Goal: Task Accomplishment & Management: Manage account settings

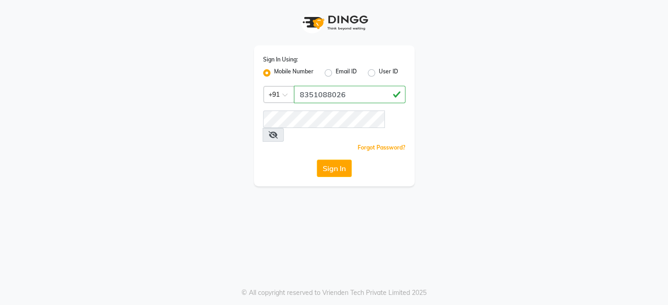
type input "8351088026"
click at [284, 128] on span at bounding box center [273, 135] width 21 height 14
click at [278, 131] on icon at bounding box center [273, 134] width 9 height 7
click at [335, 160] on button "Sign In" at bounding box center [334, 168] width 35 height 17
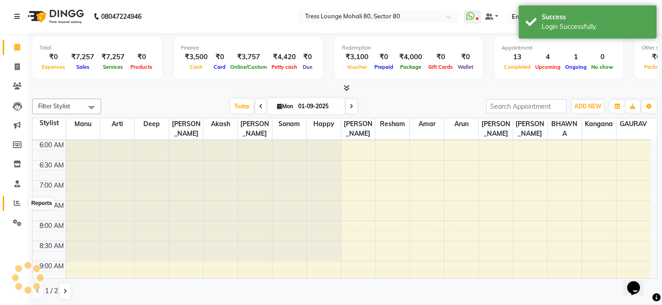
click at [14, 204] on icon at bounding box center [17, 203] width 7 height 7
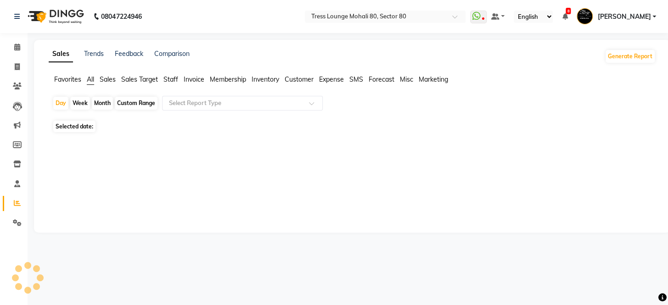
click at [135, 76] on span "Sales Target" at bounding box center [139, 79] width 37 height 8
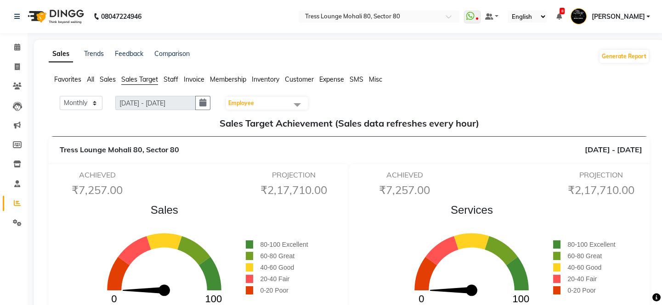
click at [104, 81] on span "Sales" at bounding box center [108, 79] width 16 height 8
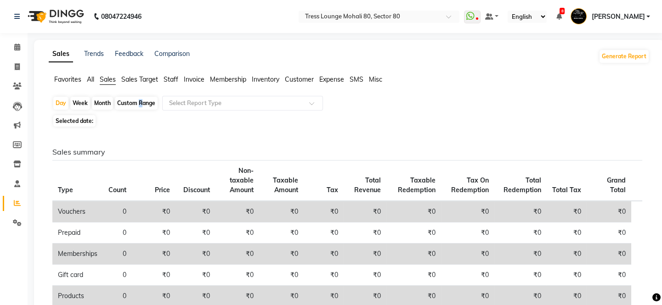
drag, startPoint x: 139, startPoint y: 95, endPoint x: 135, endPoint y: 107, distance: 12.1
click at [135, 107] on div "Custom Range" at bounding box center [136, 103] width 43 height 13
select select "9"
select select "2025"
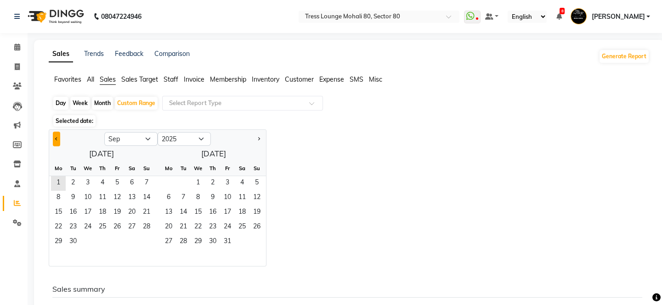
click at [56, 138] on span "Previous month" at bounding box center [56, 138] width 3 height 3
select select "8"
click at [114, 184] on span "1" at bounding box center [117, 183] width 15 height 15
click at [144, 236] on span "31" at bounding box center [146, 242] width 15 height 15
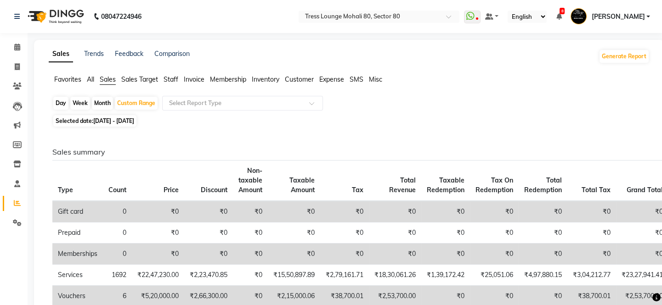
click at [92, 82] on span "All" at bounding box center [90, 79] width 7 height 8
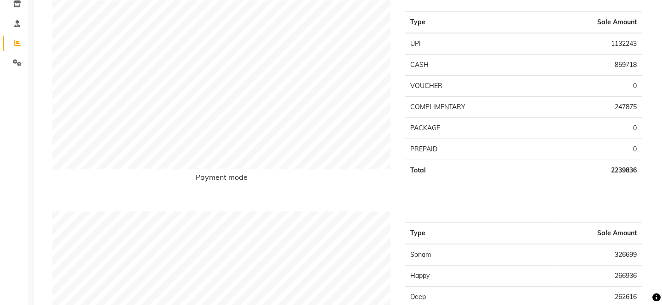
scroll to position [153, 0]
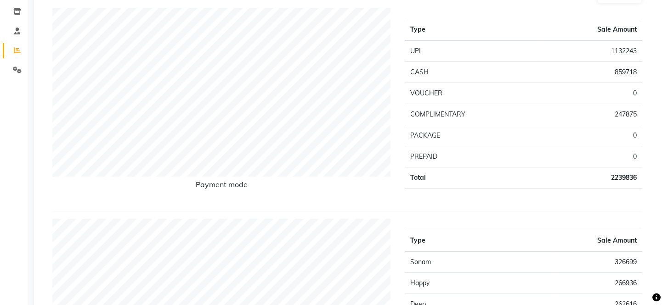
click at [438, 183] on td "Total" at bounding box center [472, 178] width 135 height 21
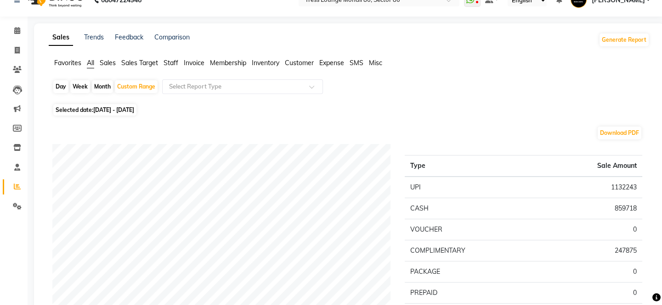
scroll to position [0, 0]
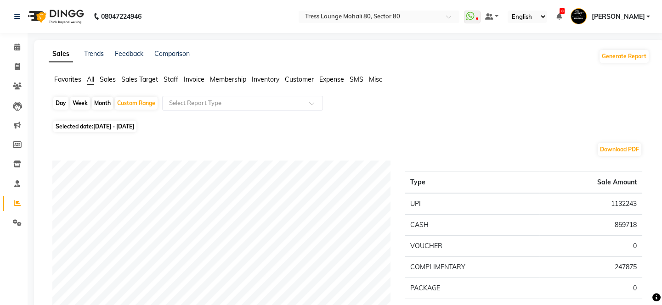
click at [103, 79] on span "Sales" at bounding box center [108, 79] width 16 height 8
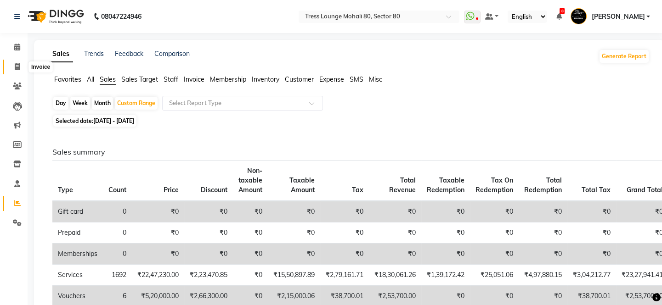
click at [18, 63] on icon at bounding box center [17, 66] width 5 height 7
select select "service"
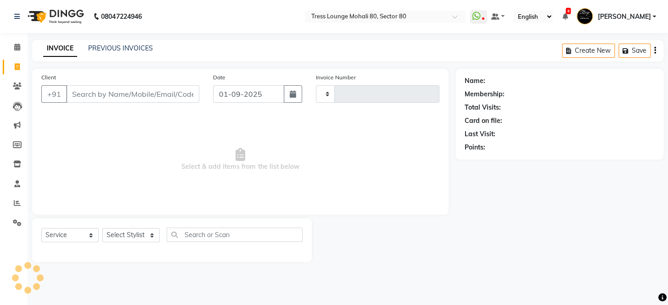
type input "4107"
select select "4973"
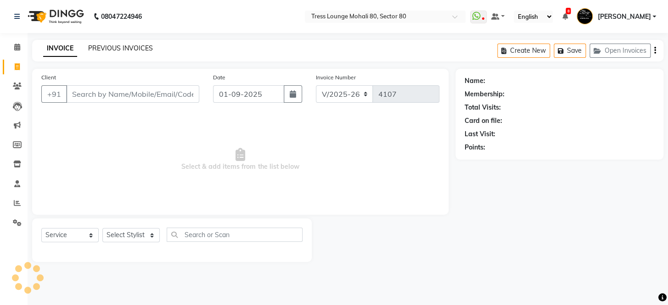
click at [142, 51] on link "PREVIOUS INVOICES" at bounding box center [120, 48] width 65 height 8
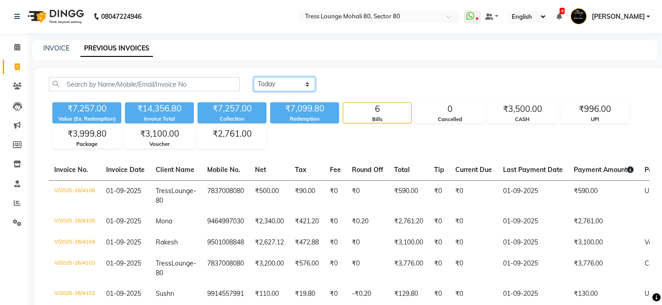
click at [280, 82] on select "[DATE] [DATE] Custom Range" at bounding box center [284, 84] width 62 height 14
click at [382, 85] on div "[DATE] [DATE] Custom Range" at bounding box center [451, 84] width 396 height 14
click at [12, 221] on span at bounding box center [17, 223] width 16 height 11
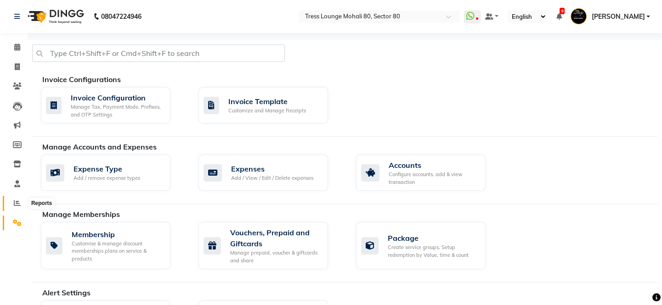
click at [12, 202] on span at bounding box center [17, 203] width 16 height 11
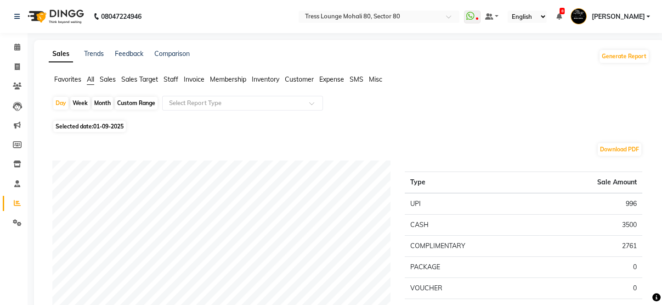
click at [110, 75] on span "Sales" at bounding box center [108, 79] width 16 height 8
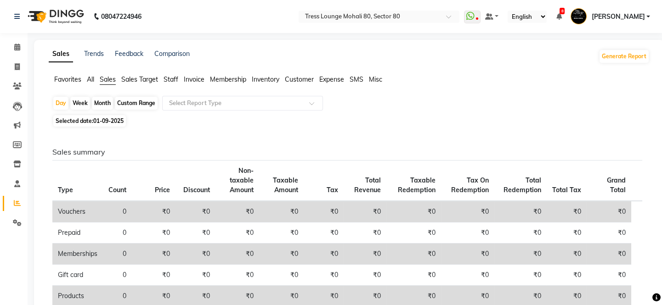
click at [150, 103] on div "Custom Range" at bounding box center [136, 103] width 43 height 13
select select "9"
select select "2025"
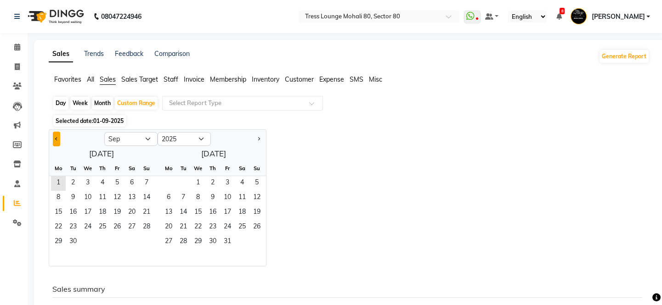
click at [59, 135] on button "Previous month" at bounding box center [56, 139] width 7 height 15
select select "8"
click at [115, 183] on span "1" at bounding box center [117, 183] width 15 height 15
click at [112, 222] on span "22" at bounding box center [117, 227] width 15 height 15
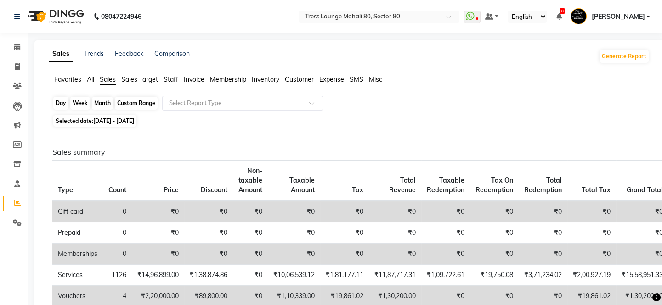
click at [146, 103] on div "Custom Range" at bounding box center [136, 103] width 43 height 13
select select "8"
select select "2025"
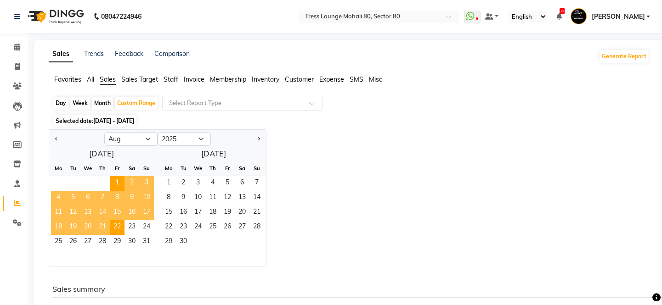
click at [85, 229] on span "20" at bounding box center [87, 227] width 15 height 15
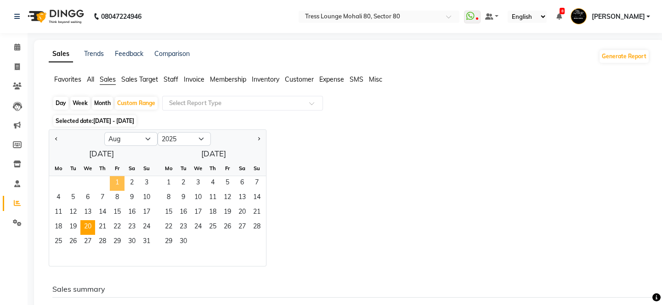
click at [116, 184] on span "1" at bounding box center [117, 183] width 15 height 15
click at [87, 230] on span "20" at bounding box center [87, 227] width 15 height 15
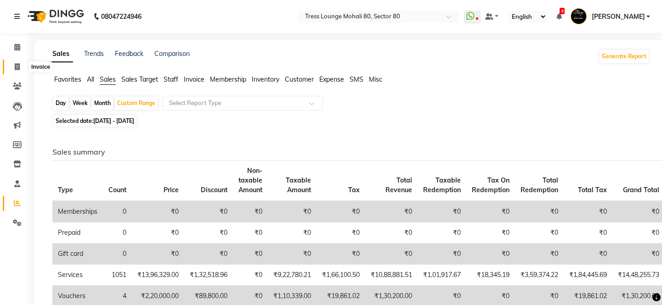
click at [17, 67] on icon at bounding box center [17, 66] width 5 height 7
select select "service"
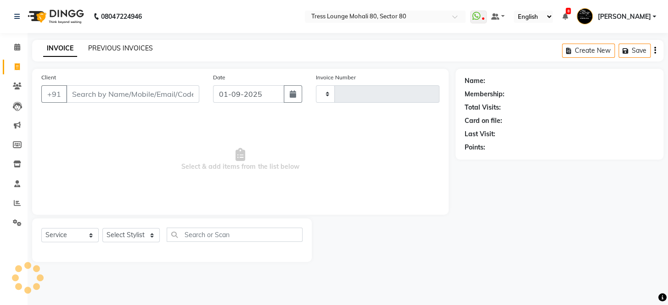
click at [119, 48] on link "PREVIOUS INVOICES" at bounding box center [120, 48] width 65 height 8
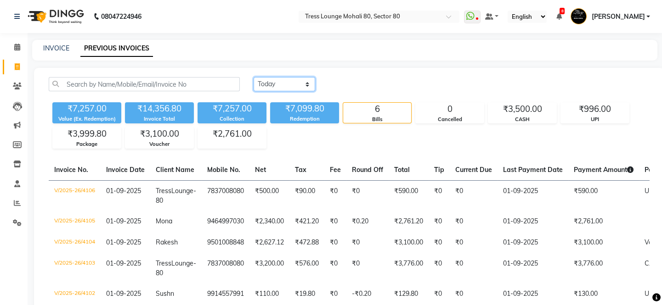
click at [275, 82] on select "[DATE] [DATE] Custom Range" at bounding box center [284, 84] width 62 height 14
select select "yesterday"
click at [253, 77] on select "[DATE] [DATE] Custom Range" at bounding box center [284, 84] width 62 height 14
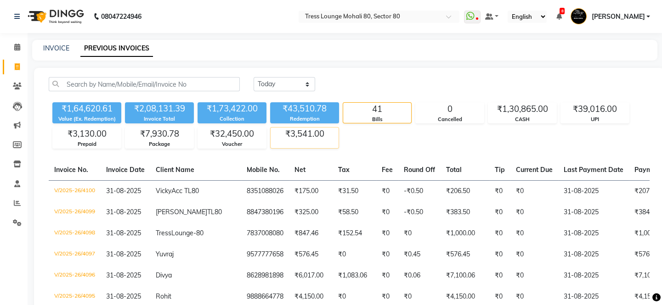
click at [306, 138] on div "₹3,541.00" at bounding box center [304, 134] width 68 height 13
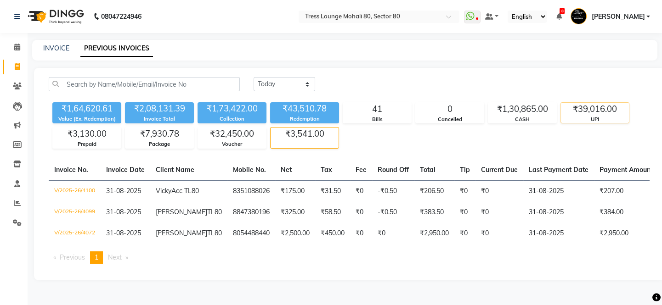
click at [588, 117] on div "UPI" at bounding box center [595, 120] width 68 height 8
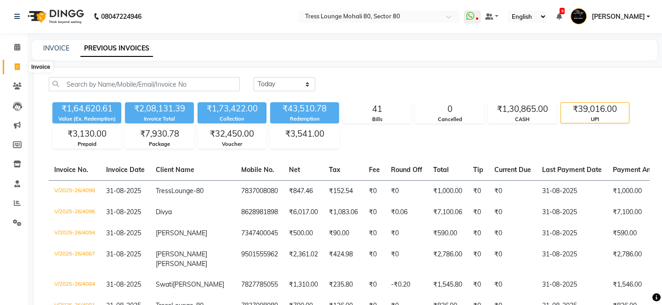
click at [18, 67] on icon at bounding box center [17, 66] width 5 height 7
select select "service"
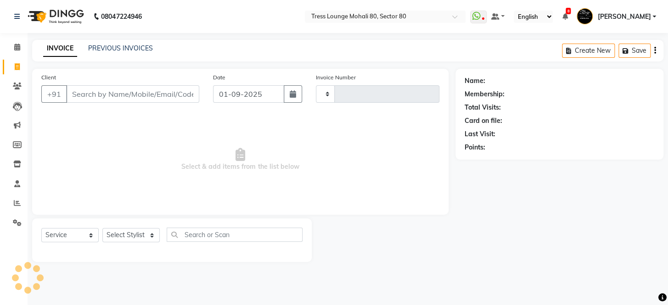
type input "4107"
select select "4973"
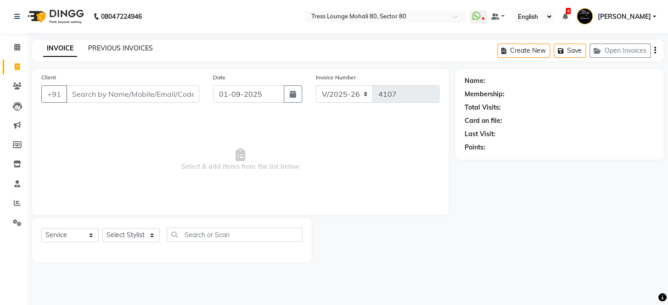
click at [121, 51] on link "PREVIOUS INVOICES" at bounding box center [120, 48] width 65 height 8
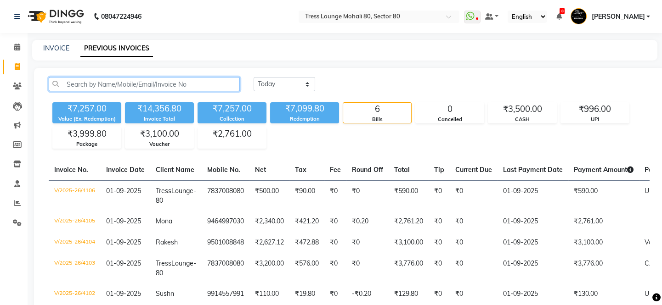
click at [102, 86] on input "text" at bounding box center [144, 84] width 191 height 14
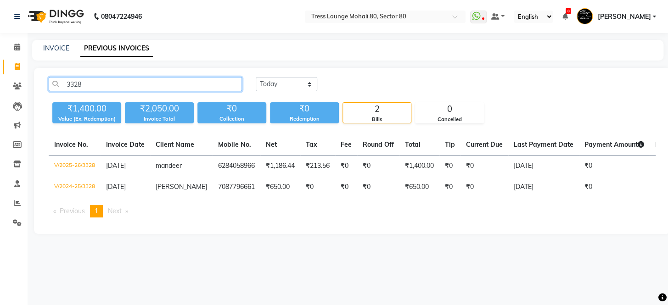
click at [93, 78] on input "3328" at bounding box center [145, 84] width 193 height 14
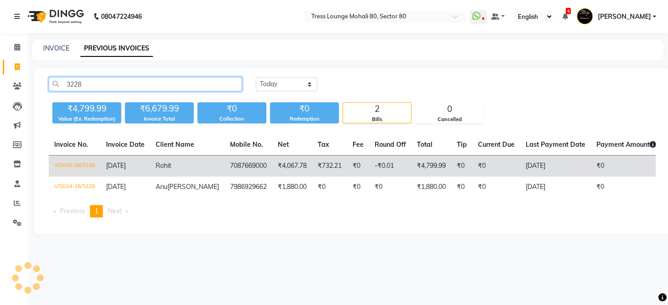
type input "3228"
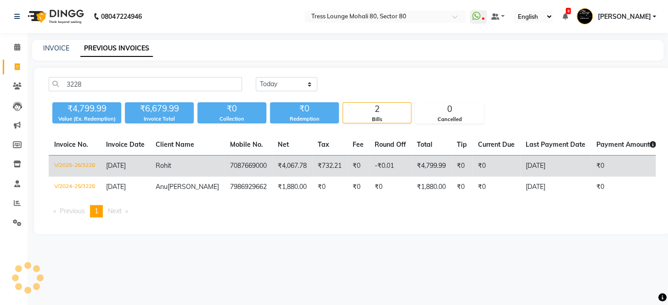
click at [411, 164] on td "₹4,799.99" at bounding box center [431, 167] width 40 height 22
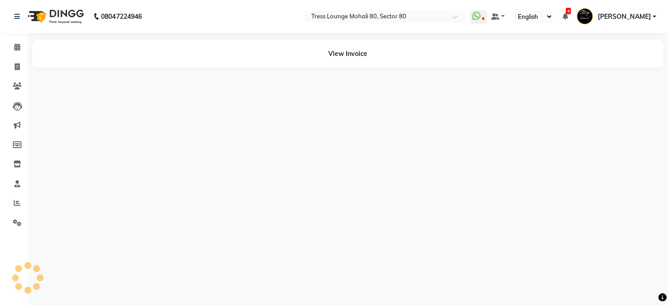
select select "en"
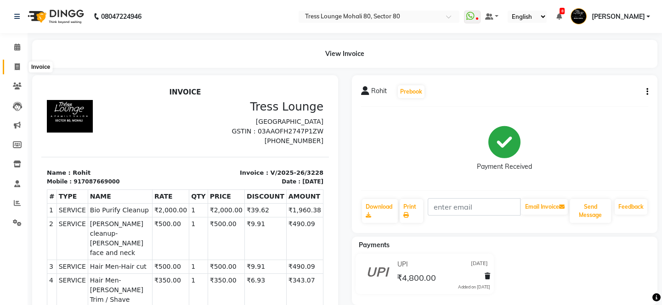
click at [18, 65] on icon at bounding box center [17, 66] width 5 height 7
select select "4973"
select select "service"
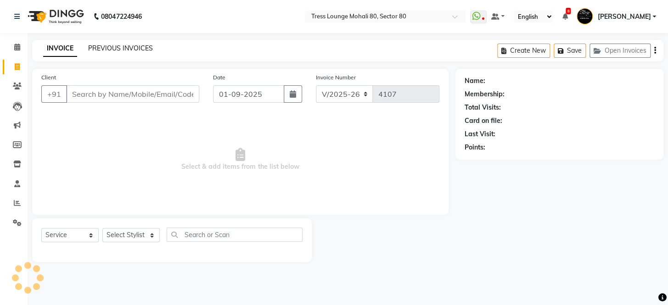
click at [124, 50] on link "PREVIOUS INVOICES" at bounding box center [120, 48] width 65 height 8
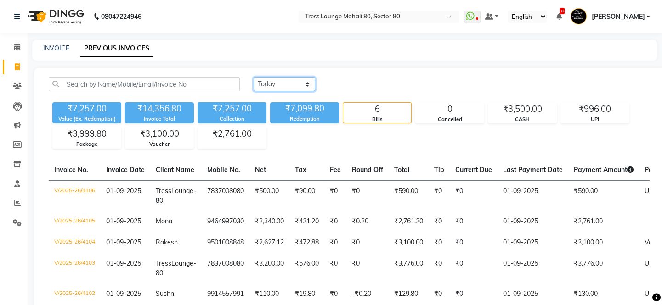
click at [285, 83] on select "[DATE] [DATE] Custom Range" at bounding box center [284, 84] width 62 height 14
select select "range"
click at [253, 77] on select "Today Yesterday Custom Range" at bounding box center [284, 84] width 62 height 14
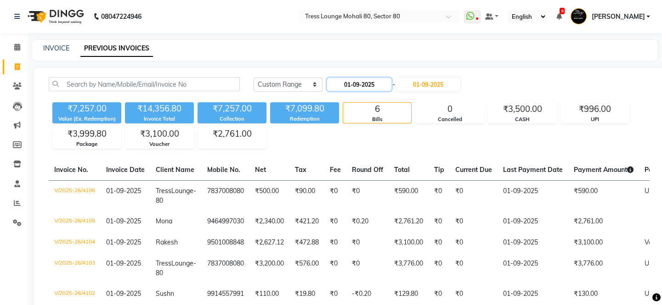
click at [370, 79] on input "01-09-2025" at bounding box center [359, 84] width 64 height 13
select select "9"
select select "2025"
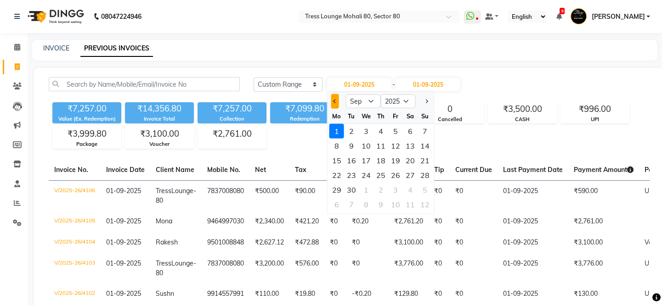
click at [333, 106] on button "Previous month" at bounding box center [335, 101] width 8 height 15
select select "8"
click at [391, 131] on div "1" at bounding box center [395, 131] width 15 height 15
type input "01-08-2025"
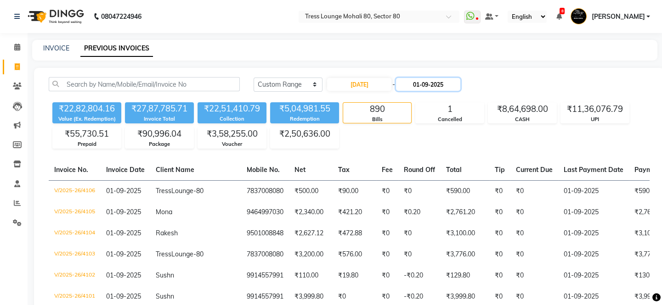
click at [437, 81] on input "01-09-2025" at bounding box center [428, 84] width 64 height 13
select select "9"
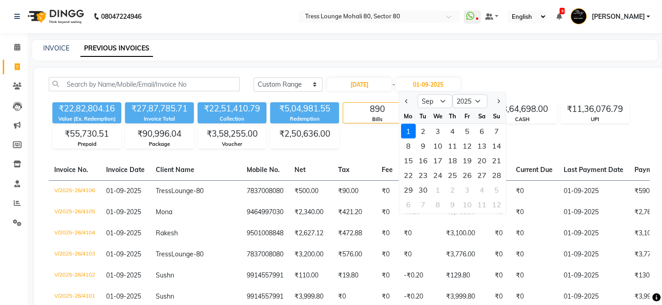
click at [409, 134] on div "1" at bounding box center [408, 131] width 15 height 15
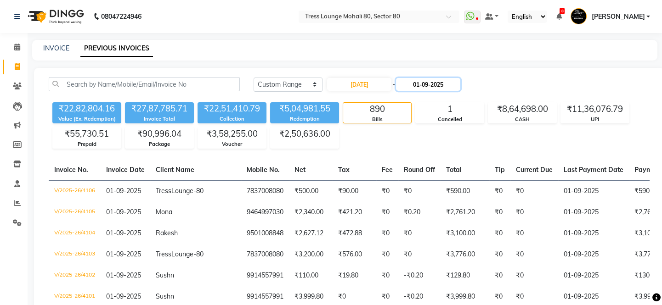
click at [453, 85] on input "01-09-2025" at bounding box center [428, 84] width 64 height 13
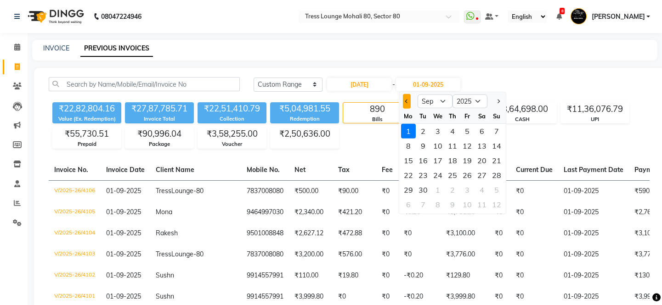
click at [407, 101] on span "Previous month" at bounding box center [407, 102] width 4 height 4
select select "8"
click at [469, 128] on div "1" at bounding box center [467, 131] width 15 height 15
type input "01-08-2025"
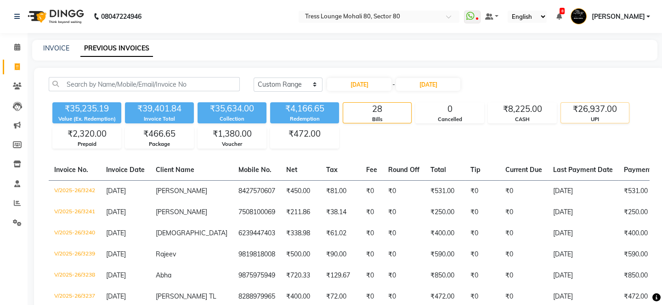
click at [607, 108] on div "₹26,937.00" at bounding box center [595, 109] width 68 height 13
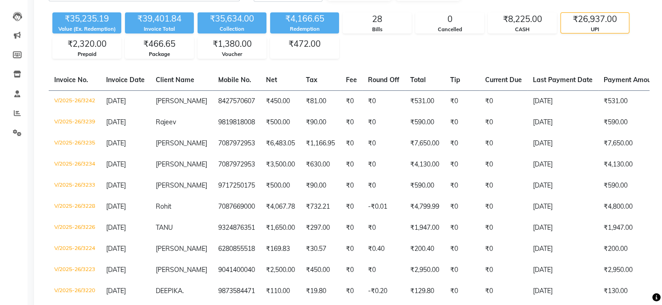
scroll to position [84, 0]
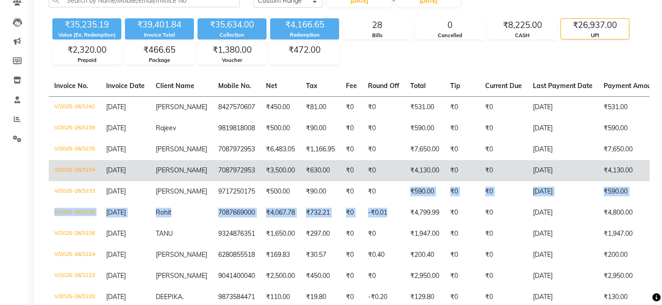
drag, startPoint x: 392, startPoint y: 220, endPoint x: 393, endPoint y: 174, distance: 45.9
click at [391, 181] on tbody "V/2025-26/3242 01-08-2025 DIPANJAN 8427570607 ₹450.00 ₹81.00 ₹0 ₹0 ₹531.00 ₹0 ₹…" at bounding box center [439, 223] width 781 height 254
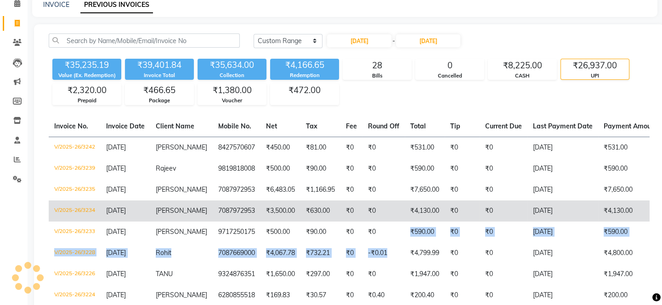
scroll to position [22, 0]
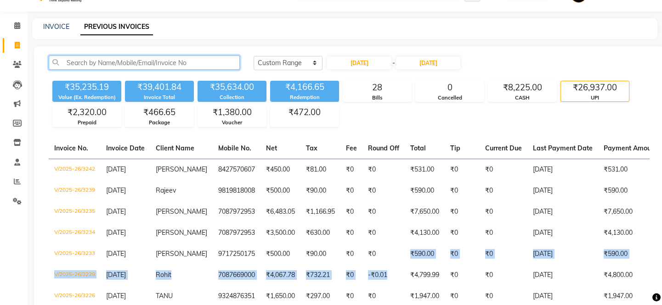
click at [135, 61] on input "text" at bounding box center [144, 63] width 191 height 14
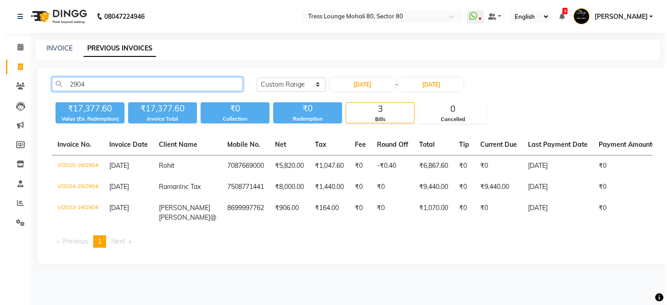
scroll to position [0, 0]
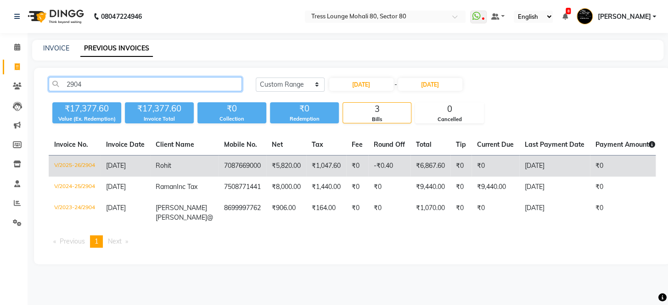
type input "2904"
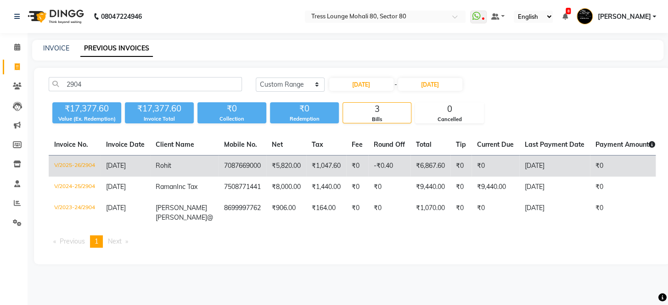
click at [351, 170] on td "₹0" at bounding box center [357, 167] width 22 height 22
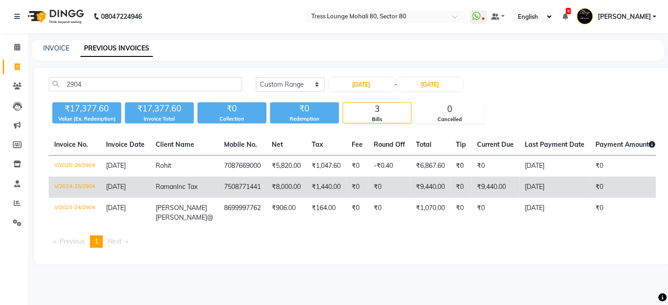
click at [427, 195] on td "₹9,440.00" at bounding box center [430, 187] width 40 height 21
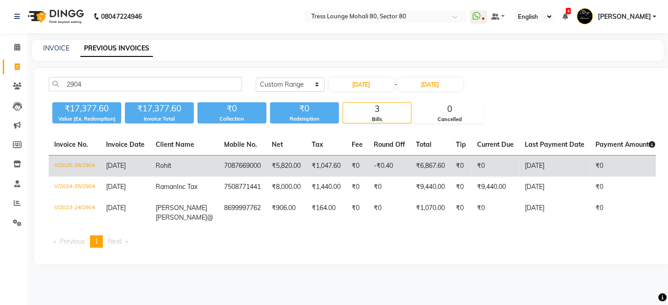
click at [430, 162] on td "₹6,867.60" at bounding box center [430, 167] width 40 height 22
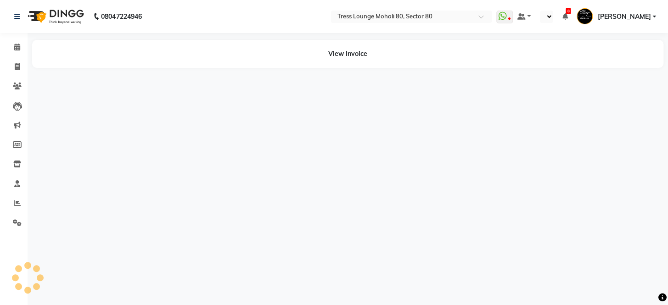
select select "en"
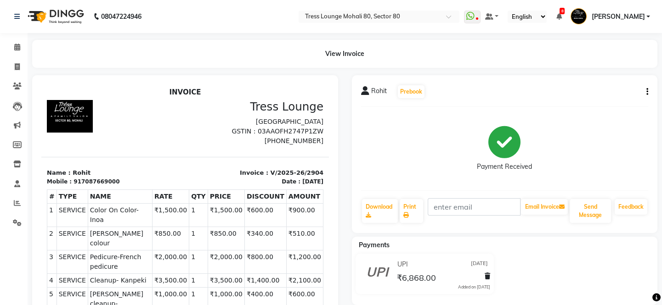
click at [648, 92] on div "Rohit Prebook Payment Received Download Print Email Invoice Send Message Feedba…" at bounding box center [505, 154] width 306 height 158
click at [645, 95] on button "button" at bounding box center [645, 92] width 6 height 10
click at [601, 95] on div "Edit Invoice" at bounding box center [600, 97] width 63 height 11
select select "service"
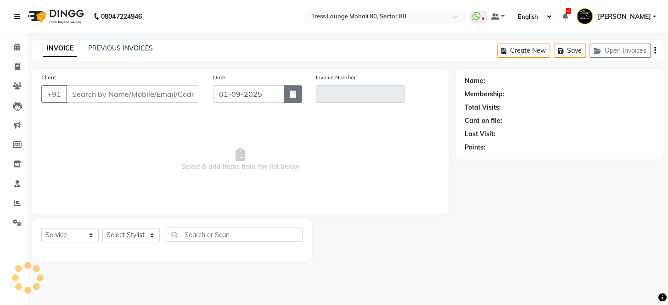
type input "7087669000"
type input "V/2025-26/2904"
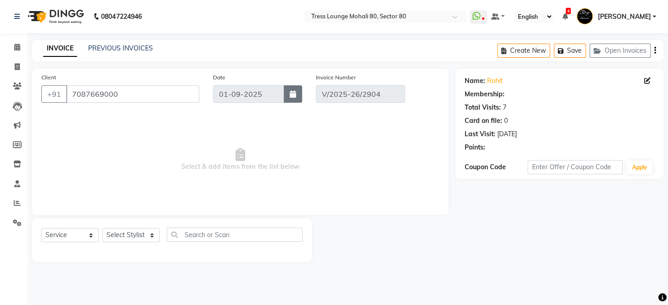
select select "1: Object"
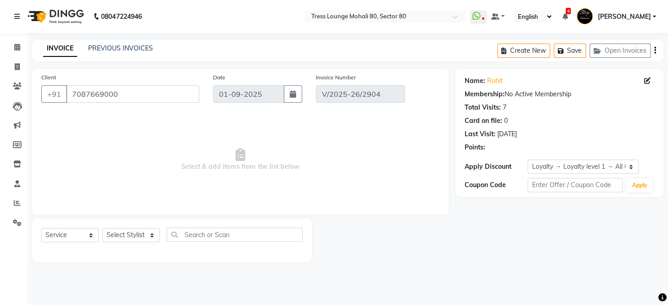
type input "20-07-2025"
select select "select"
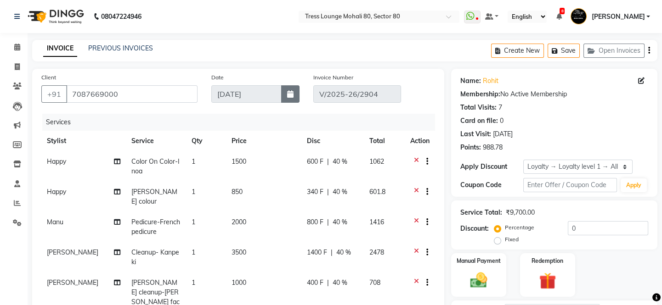
click at [287, 96] on icon "button" at bounding box center [290, 93] width 6 height 7
select select "7"
select select "2025"
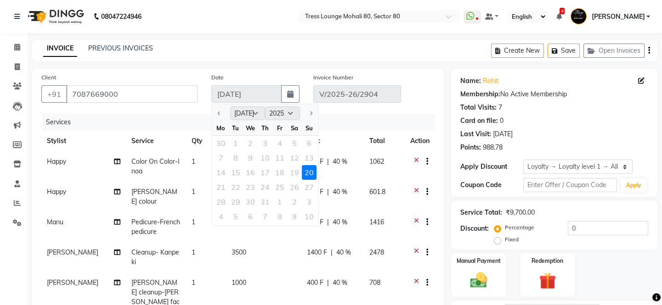
click at [312, 116] on div at bounding box center [309, 113] width 18 height 15
click at [312, 115] on div at bounding box center [309, 113] width 18 height 15
click at [311, 113] on div at bounding box center [309, 113] width 18 height 15
click at [251, 112] on ngb-datepicker-navigation "Jan Feb Mar Apr May Jun Jul Aug Sep Oct Nov Dec 2015 2016 2017 2018 2019 2020 2…" at bounding box center [265, 113] width 107 height 15
drag, startPoint x: 311, startPoint y: 113, endPoint x: 258, endPoint y: 202, distance: 103.9
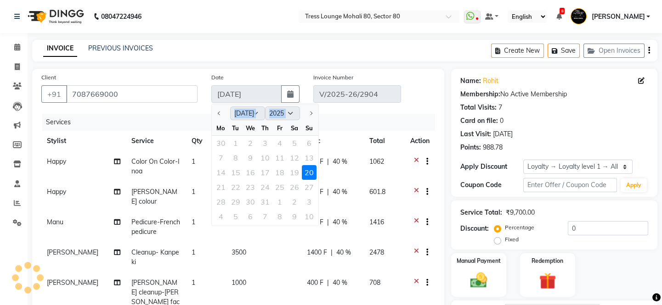
click at [258, 202] on ngb-datepicker "Jan Feb Mar Apr May Jun Jul Aug Sep Oct Nov Dec 2015 2016 2017 2018 2019 2020 2…" at bounding box center [264, 165] width 107 height 123
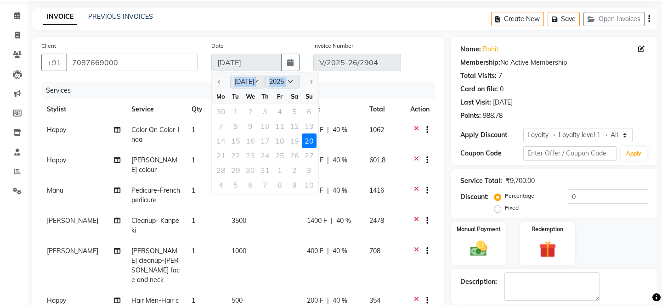
scroll to position [14, 0]
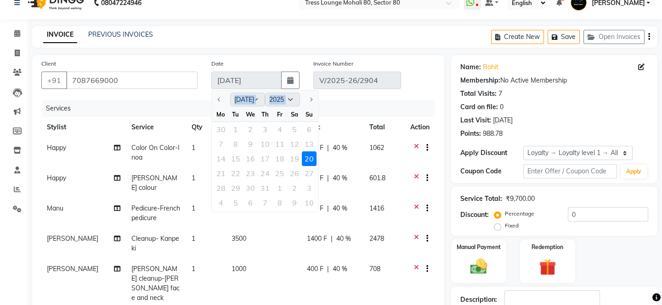
click at [335, 111] on div "Services" at bounding box center [241, 108] width 399 height 17
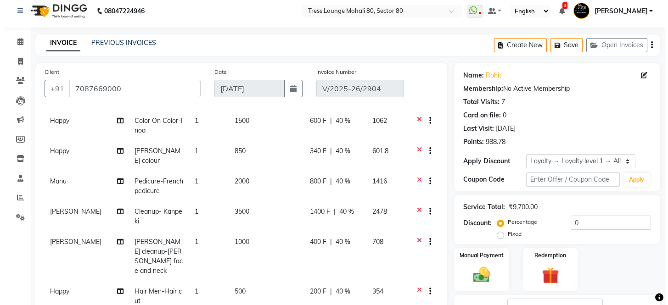
scroll to position [0, 0]
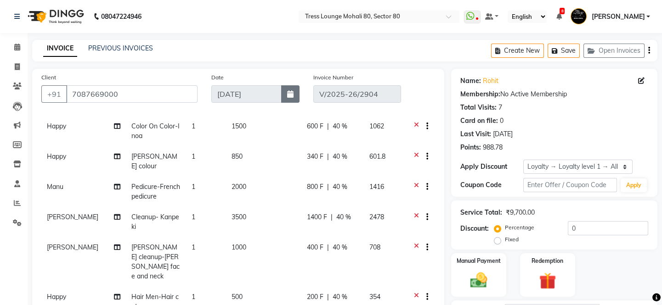
click at [288, 102] on button "button" at bounding box center [290, 93] width 18 height 17
select select "7"
select select "2025"
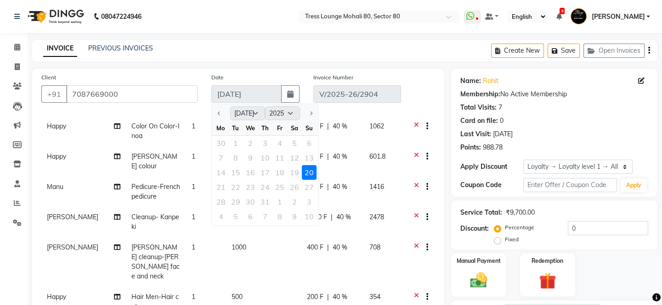
click at [312, 112] on div at bounding box center [309, 113] width 18 height 15
click at [251, 161] on div "7 8 9 10 11 12 13" at bounding box center [265, 158] width 107 height 15
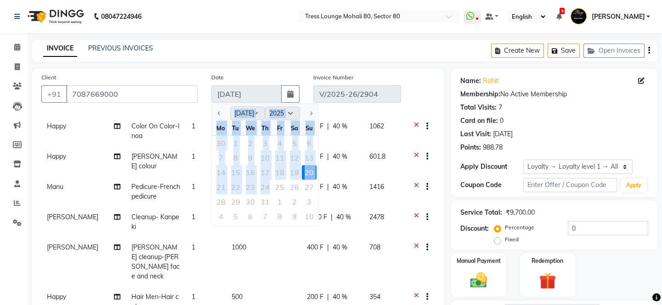
drag, startPoint x: 270, startPoint y: 181, endPoint x: 218, endPoint y: 116, distance: 83.0
click at [218, 116] on ngb-datepicker "Jan Feb Mar Apr May Jun Jul Aug Sep Oct Nov Dec 2015 2016 2017 2018 2019 2020 2…" at bounding box center [264, 165] width 107 height 123
click at [218, 116] on div at bounding box center [221, 113] width 18 height 15
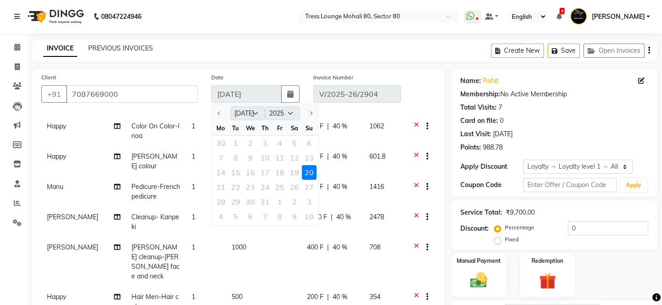
click at [219, 115] on div at bounding box center [221, 113] width 18 height 15
click at [310, 113] on div at bounding box center [309, 113] width 18 height 15
click at [535, 48] on button "Create New" at bounding box center [517, 51] width 53 height 14
select select "service"
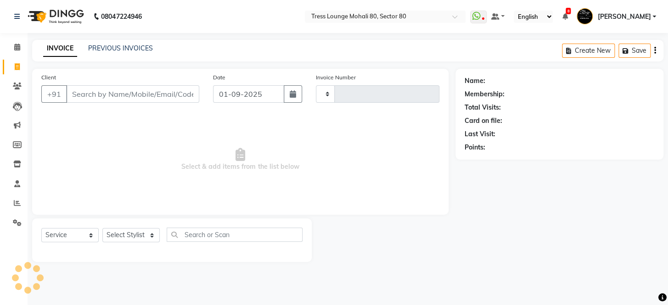
type input "4107"
select select "4973"
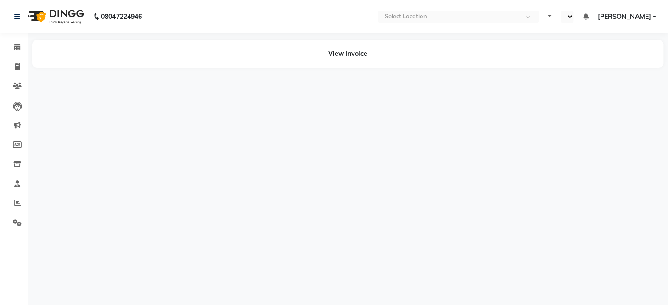
select select "en"
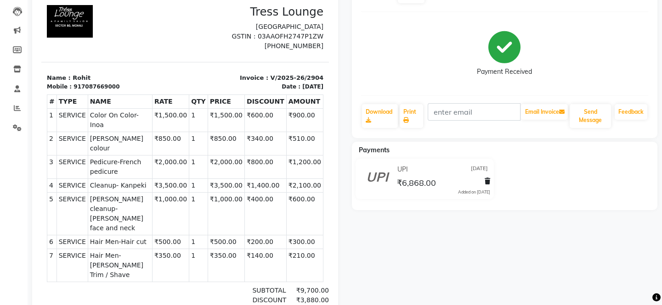
scroll to position [104, 0]
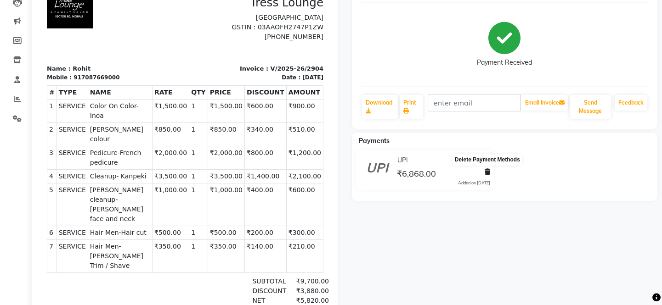
click at [487, 170] on icon at bounding box center [487, 172] width 6 height 6
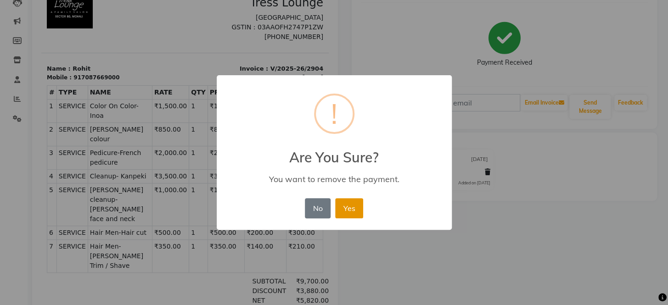
click at [348, 214] on button "Yes" at bounding box center [349, 208] width 28 height 20
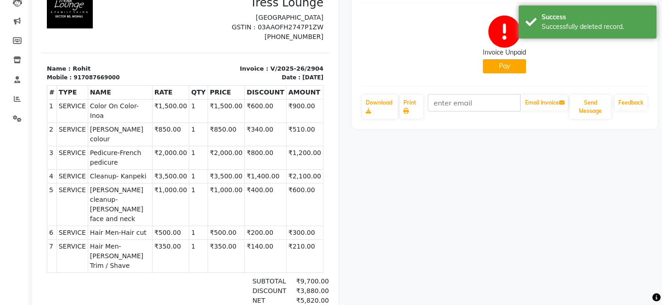
click at [509, 71] on button "Pay" at bounding box center [504, 66] width 43 height 14
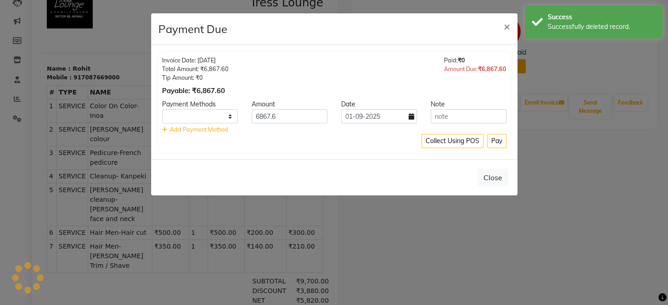
select select "1"
click at [409, 119] on input "01-09-2025" at bounding box center [379, 116] width 76 height 14
select select "9"
select select "2025"
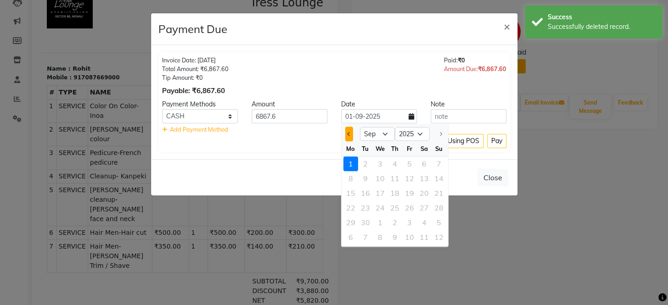
click at [351, 134] on button "Previous month" at bounding box center [349, 134] width 8 height 15
select select "8"
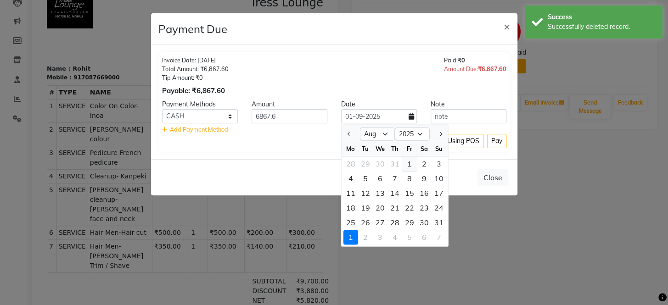
click at [410, 162] on div "1" at bounding box center [409, 164] width 15 height 15
type input "01-08-2025"
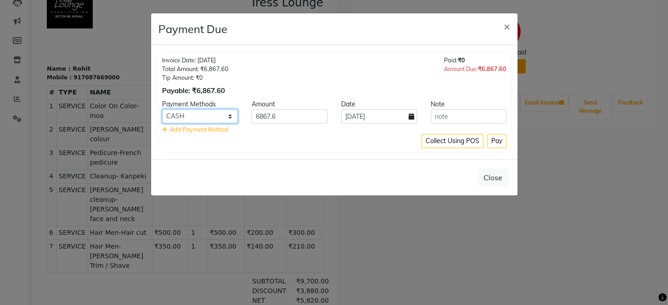
click at [229, 116] on select "GPay ATH Movil UPI Bank CARD CASH Credit Card Shoutlo" at bounding box center [200, 116] width 76 height 14
select select "8"
click at [162, 109] on select "GPay ATH Movil UPI Bank CARD CASH Credit Card Shoutlo" at bounding box center [200, 116] width 76 height 14
click at [495, 141] on button "Pay" at bounding box center [496, 141] width 19 height 14
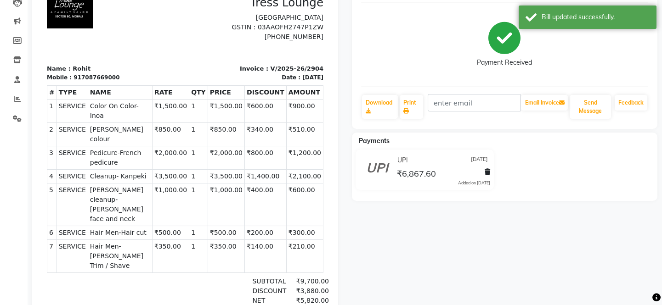
scroll to position [0, 0]
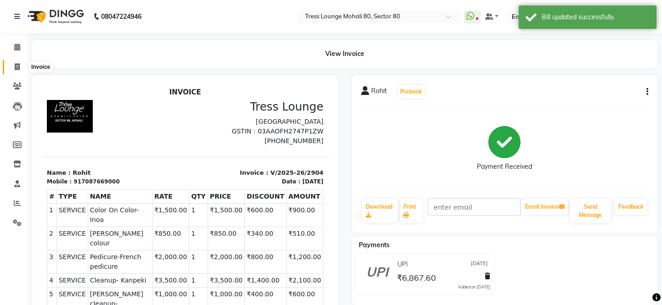
click at [22, 67] on span at bounding box center [17, 67] width 16 height 11
select select "service"
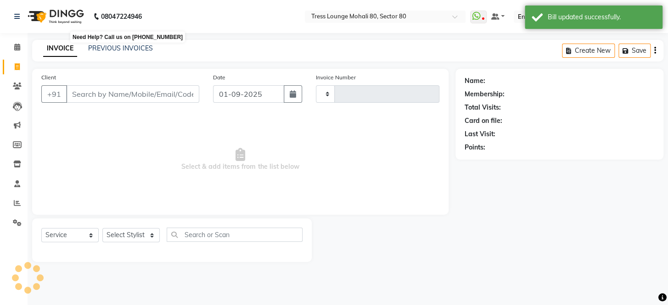
type input "4107"
select select "4973"
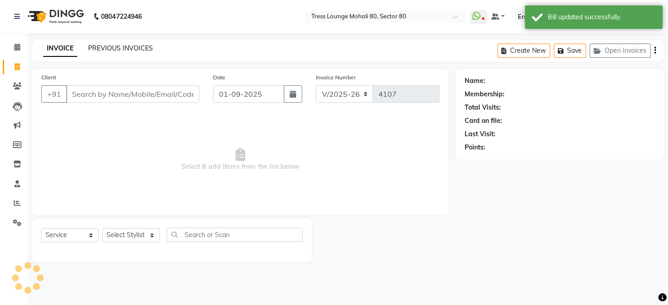
click at [108, 49] on link "PREVIOUS INVOICES" at bounding box center [120, 48] width 65 height 8
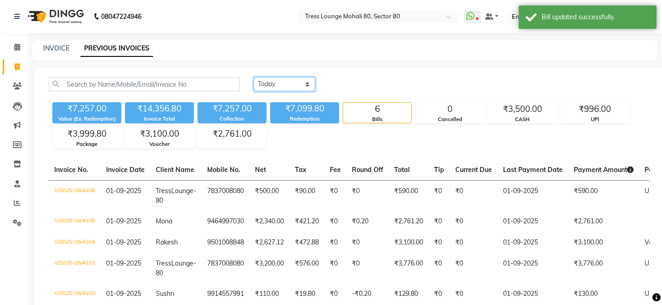
click at [282, 85] on select "Today Yesterday Custom Range" at bounding box center [284, 84] width 62 height 14
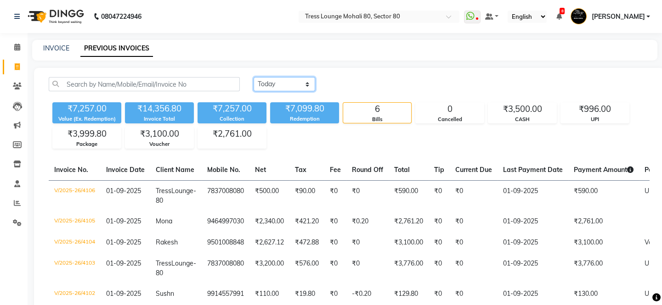
select select "range"
click at [253, 77] on select "Today Yesterday Custom Range" at bounding box center [284, 84] width 62 height 14
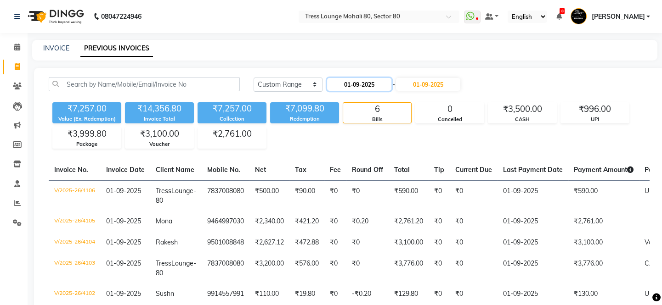
click at [363, 83] on input "01-09-2025" at bounding box center [359, 84] width 64 height 13
select select "9"
select select "2025"
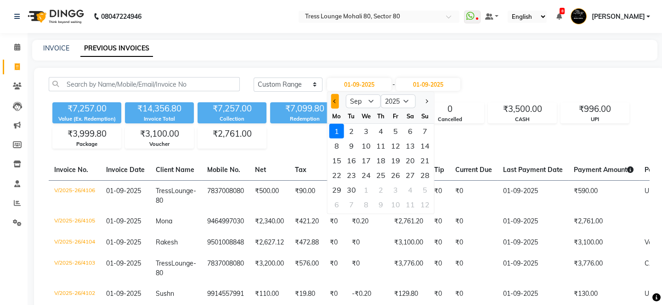
click at [335, 105] on button "Previous month" at bounding box center [335, 101] width 8 height 15
select select "8"
click at [397, 126] on div "1" at bounding box center [395, 131] width 15 height 15
type input "01-08-2025"
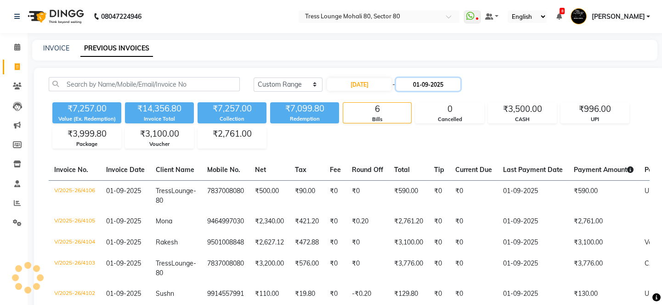
click at [448, 83] on input "01-09-2025" at bounding box center [428, 84] width 64 height 13
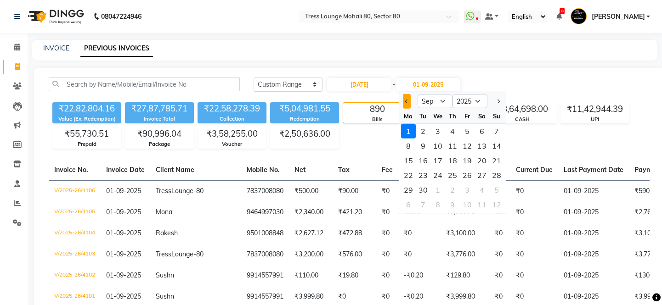
click at [404, 97] on button "Previous month" at bounding box center [407, 101] width 8 height 15
select select "8"
click at [466, 130] on div "1" at bounding box center [467, 131] width 15 height 15
type input "01-08-2025"
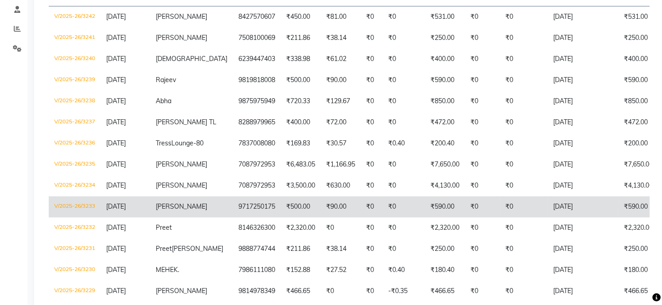
scroll to position [334, 0]
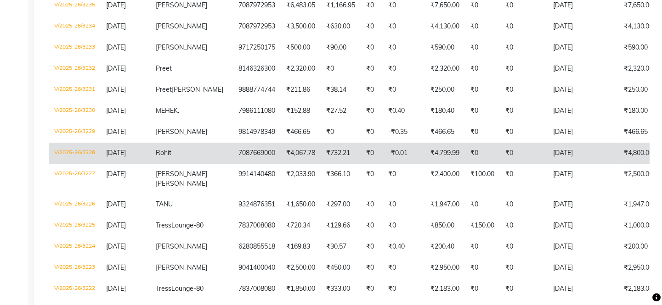
click at [506, 164] on td "₹0" at bounding box center [524, 153] width 48 height 21
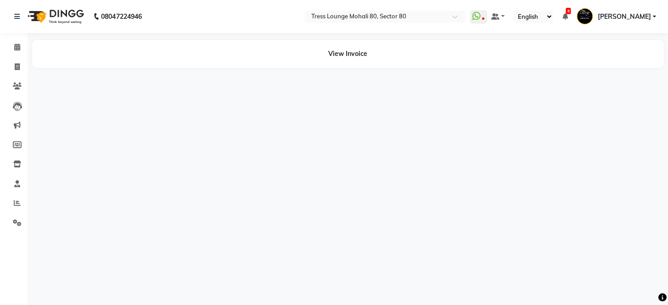
select select "en"
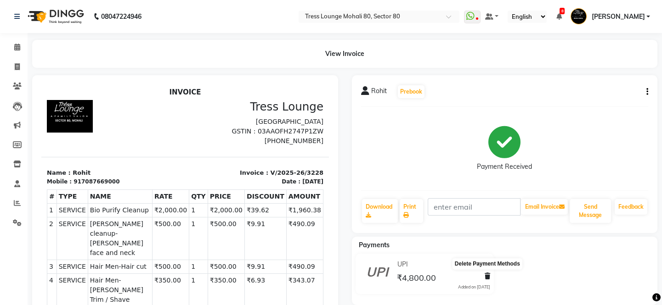
click at [487, 277] on icon at bounding box center [487, 276] width 6 height 6
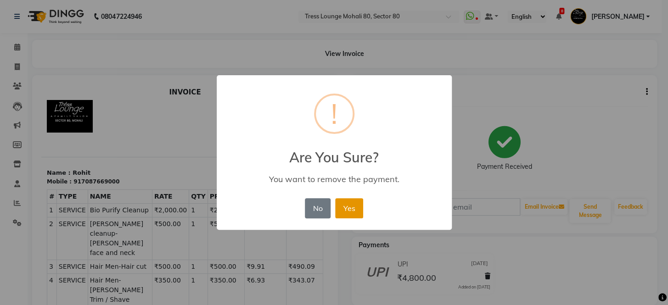
click at [340, 212] on button "Yes" at bounding box center [349, 208] width 28 height 20
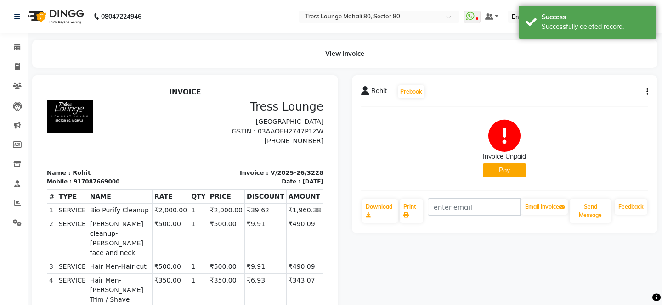
click at [515, 172] on button "Pay" at bounding box center [504, 170] width 43 height 14
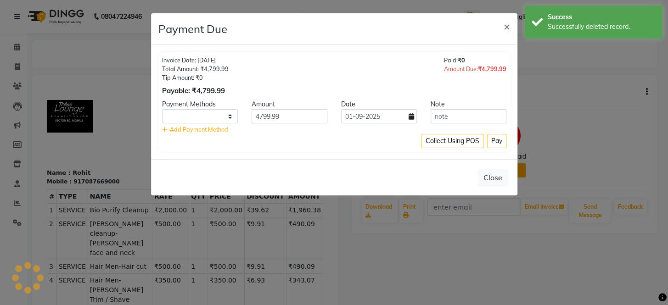
select select "1"
click at [410, 117] on icon at bounding box center [412, 116] width 6 height 6
select select "9"
select select "2025"
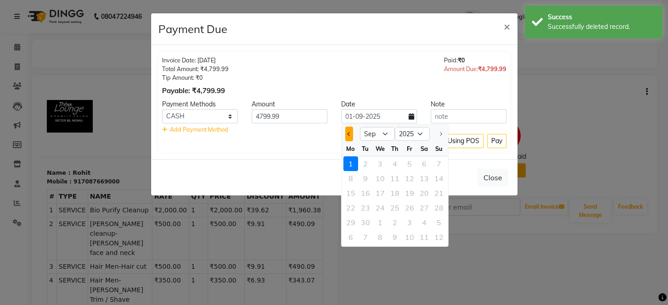
click at [349, 137] on button "Previous month" at bounding box center [349, 134] width 8 height 15
select select "8"
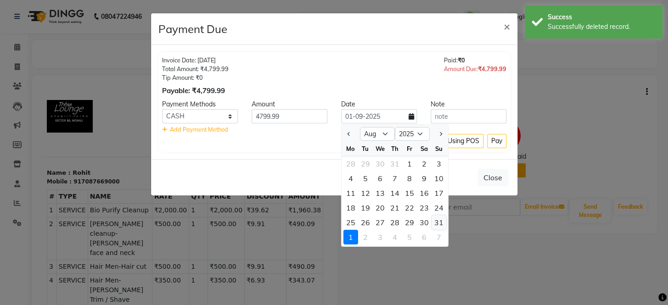
click at [438, 226] on div "31" at bounding box center [439, 222] width 15 height 15
type input "31-08-2025"
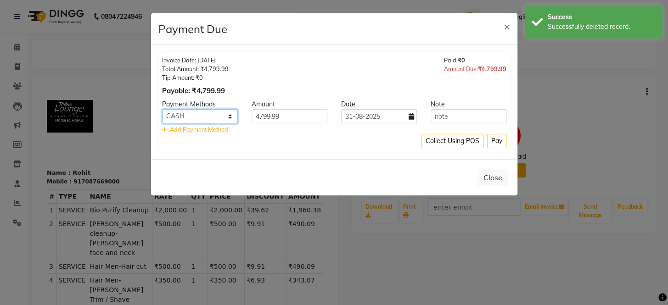
click at [230, 116] on select "GPay ATH Movil UPI Bank CARD CASH Credit Card Shoutlo" at bounding box center [200, 116] width 76 height 14
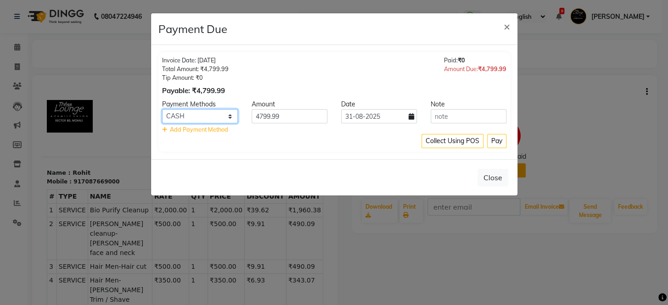
select select "8"
click at [162, 109] on select "GPay ATH Movil UPI Bank CARD CASH Credit Card Shoutlo" at bounding box center [200, 116] width 76 height 14
click at [493, 139] on button "Pay" at bounding box center [496, 141] width 19 height 14
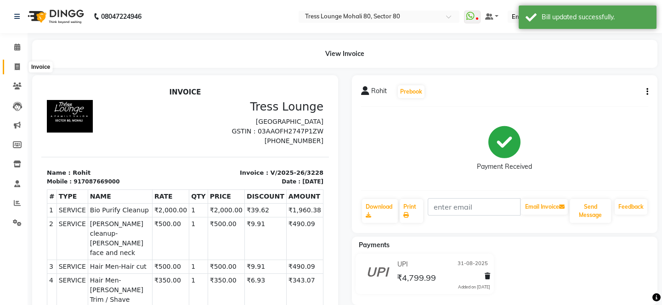
click at [12, 67] on span at bounding box center [17, 67] width 16 height 11
select select "service"
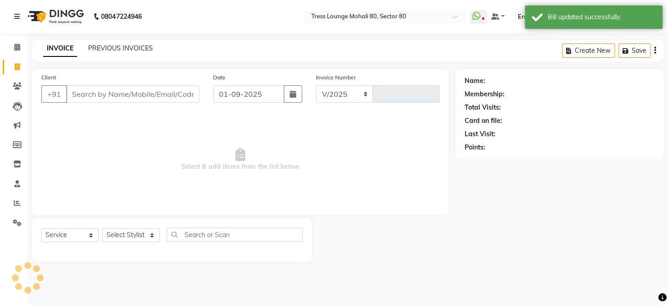
select select "4973"
type input "4107"
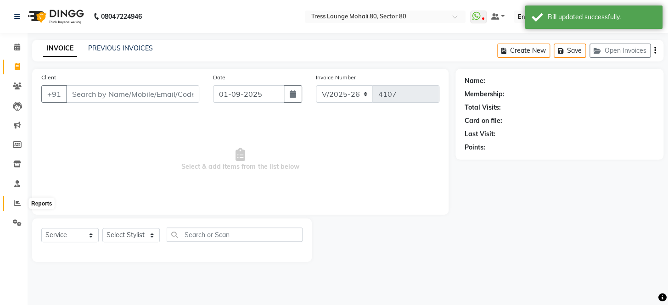
click at [16, 200] on icon at bounding box center [17, 203] width 7 height 7
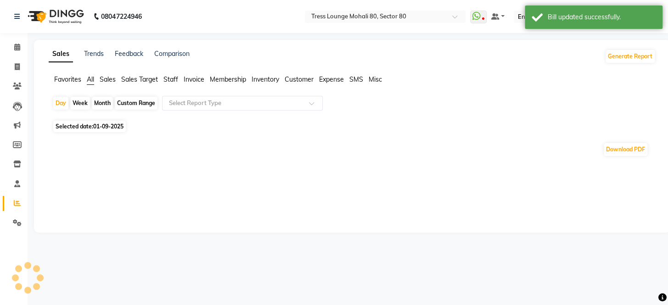
click at [109, 80] on span "Sales" at bounding box center [108, 79] width 16 height 8
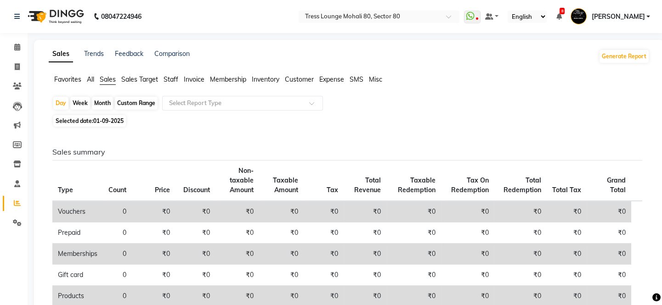
click at [129, 101] on div "Custom Range" at bounding box center [136, 103] width 43 height 13
select select "9"
select select "2025"
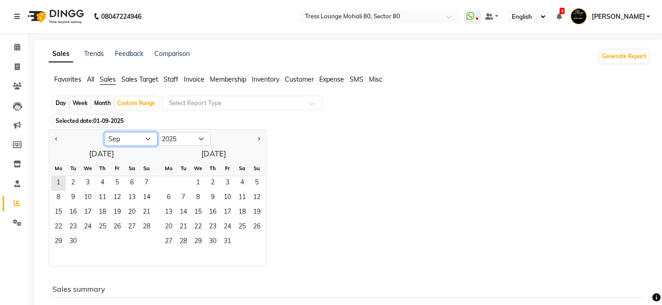
click at [147, 136] on select "Jan Feb Mar Apr May Jun Jul Aug Sep Oct Nov Dec" at bounding box center [130, 139] width 53 height 14
select select "8"
click at [104, 132] on select "Jan Feb Mar Apr May Jun Jul Aug Sep Oct Nov Dec" at bounding box center [130, 139] width 53 height 14
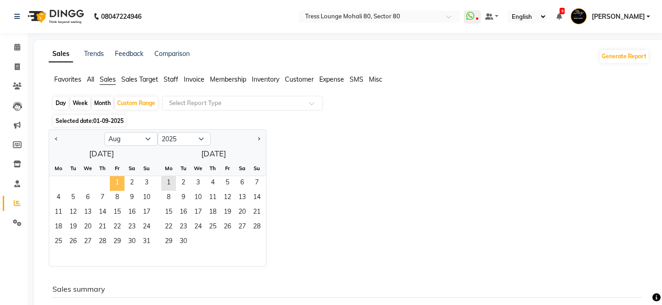
click at [117, 180] on span "1" at bounding box center [117, 183] width 15 height 15
click at [145, 245] on span "31" at bounding box center [146, 242] width 15 height 15
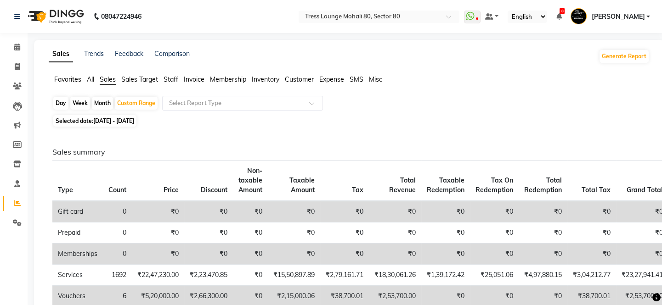
click at [173, 79] on span "Staff" at bounding box center [170, 79] width 15 height 8
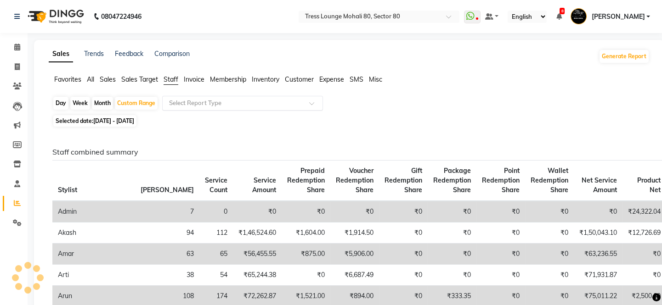
click at [197, 105] on input "text" at bounding box center [233, 103] width 132 height 9
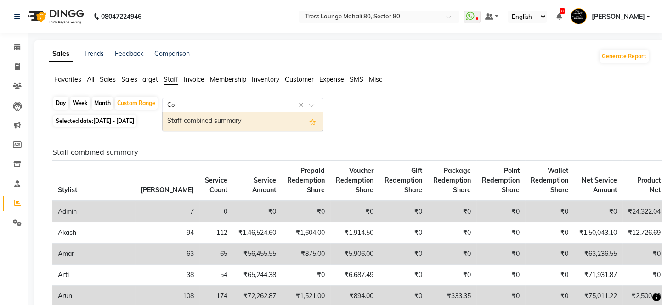
type input "Com"
click at [210, 119] on div "Staff combined summary" at bounding box center [243, 121] width 160 height 18
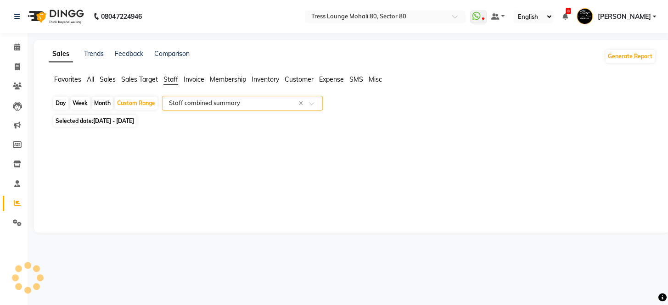
select select "full_report"
select select "csv"
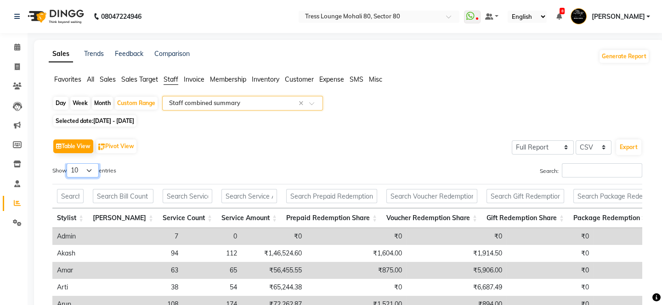
click at [87, 170] on select "10 25 50 100" at bounding box center [83, 170] width 32 height 14
select select "100"
click at [68, 163] on select "10 25 50 100" at bounding box center [83, 170] width 32 height 14
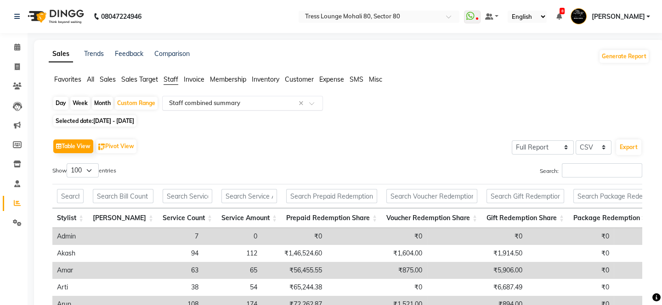
click at [179, 105] on input "text" at bounding box center [233, 103] width 132 height 9
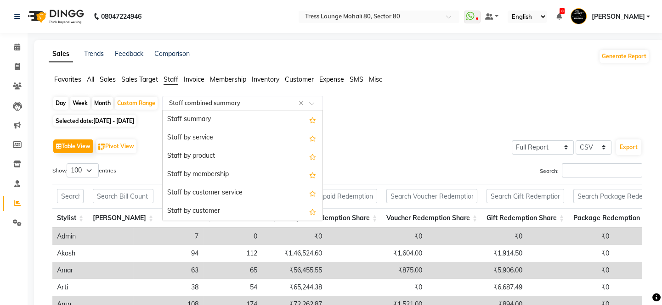
scroll to position [202, 0]
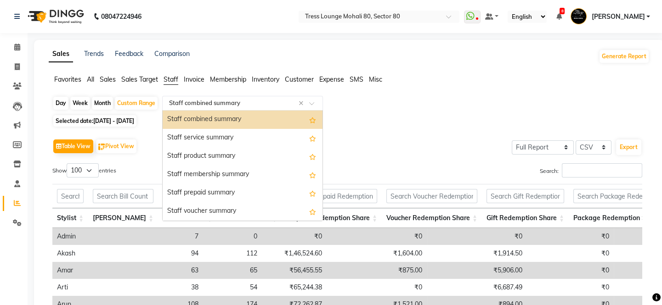
click at [207, 121] on div "Staff combined summary" at bounding box center [243, 120] width 160 height 18
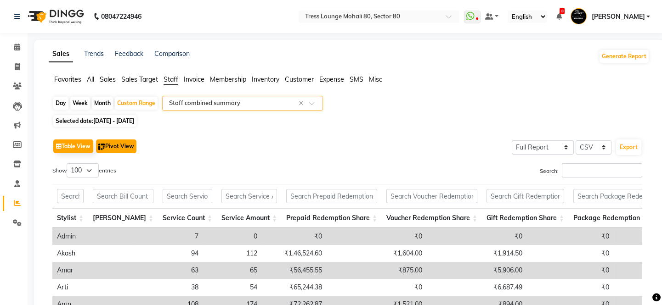
click at [121, 146] on button "Pivot View" at bounding box center [116, 147] width 40 height 14
select select "full_report"
select select "csv"
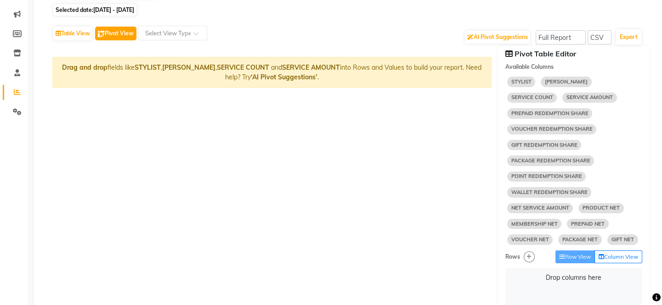
scroll to position [0, 0]
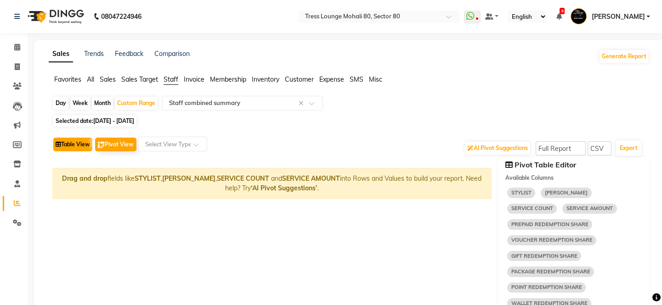
click at [76, 142] on button "Table View" at bounding box center [72, 145] width 39 height 14
select select "full_report"
select select "csv"
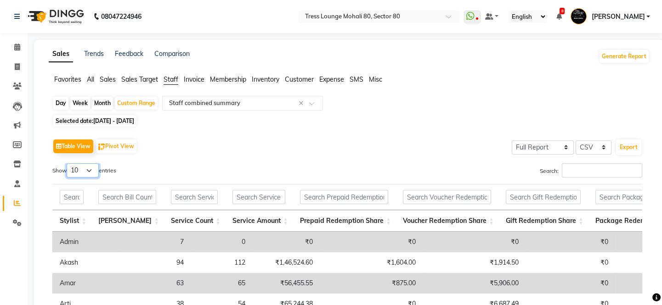
click at [91, 163] on select "10 25 50 100" at bounding box center [83, 170] width 32 height 14
select select "100"
click at [68, 163] on select "10 25 50 100" at bounding box center [83, 170] width 32 height 14
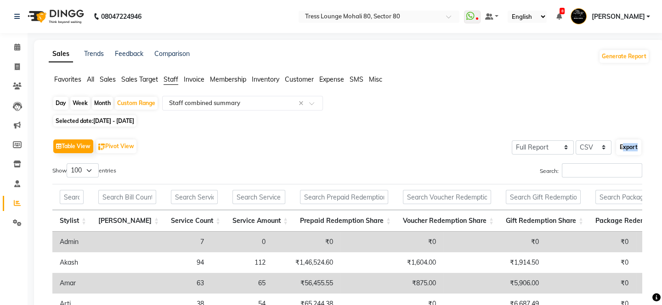
drag, startPoint x: 615, startPoint y: 146, endPoint x: 636, endPoint y: 145, distance: 21.1
click at [636, 145] on div "Export" at bounding box center [628, 147] width 27 height 17
click at [636, 145] on button "Export" at bounding box center [628, 148] width 25 height 16
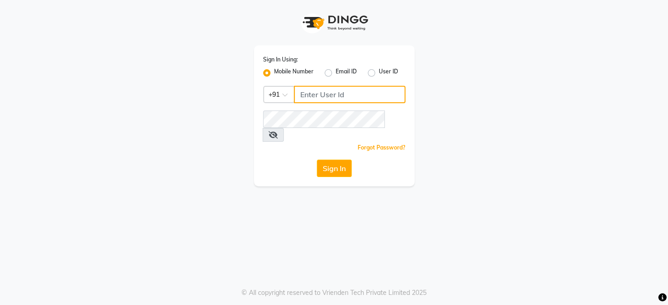
click at [338, 99] on input "Username" at bounding box center [350, 94] width 112 height 17
type input "8351088026"
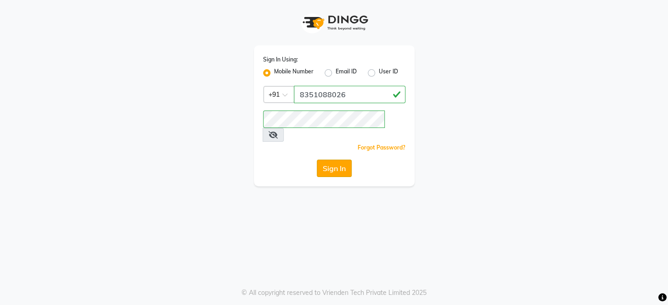
click at [334, 160] on button "Sign In" at bounding box center [334, 168] width 35 height 17
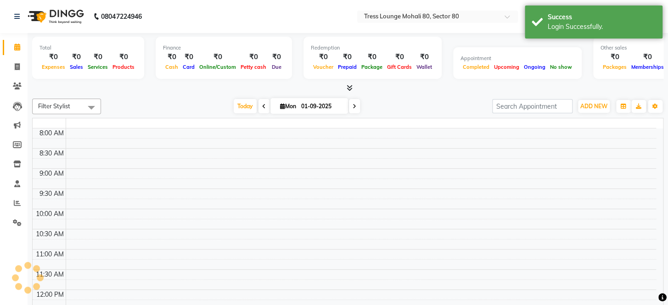
select select "en"
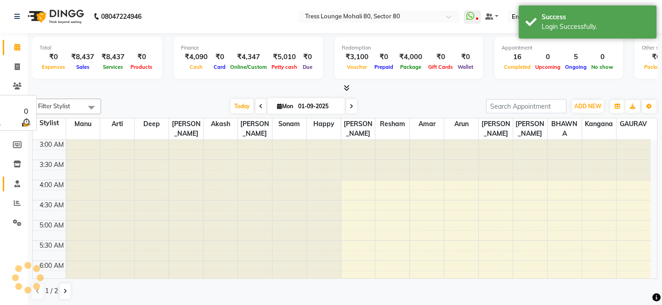
scroll to position [121, 0]
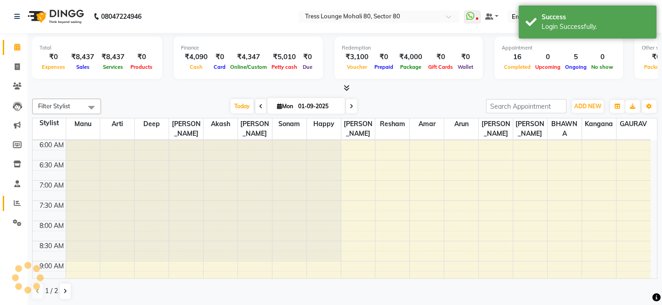
click at [18, 200] on icon at bounding box center [17, 203] width 7 height 7
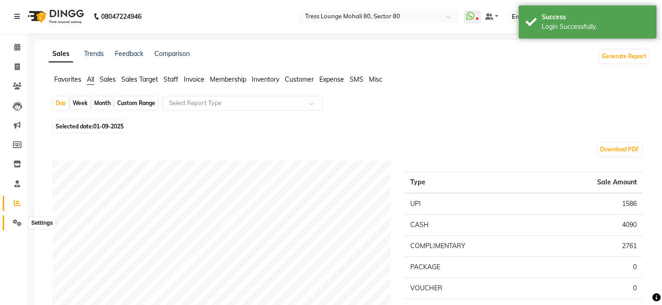
click at [12, 219] on span at bounding box center [17, 223] width 16 height 11
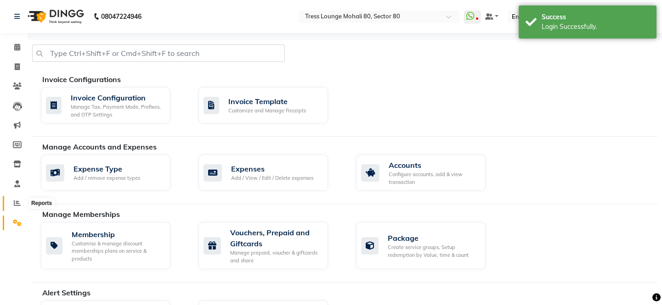
click at [14, 204] on icon at bounding box center [17, 203] width 7 height 7
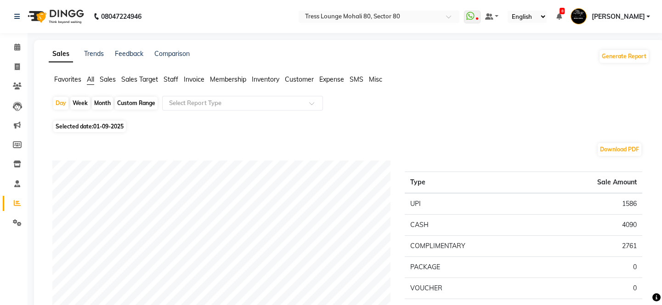
click at [171, 79] on span "Staff" at bounding box center [170, 79] width 15 height 8
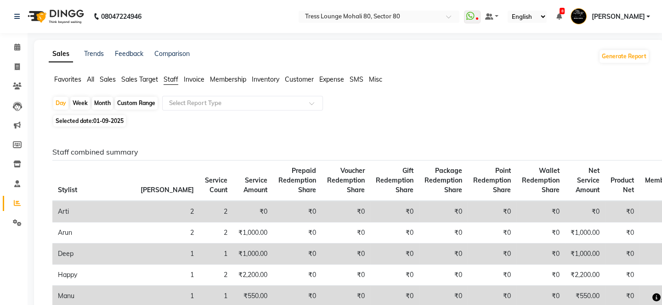
click at [87, 79] on span "All" at bounding box center [90, 79] width 7 height 8
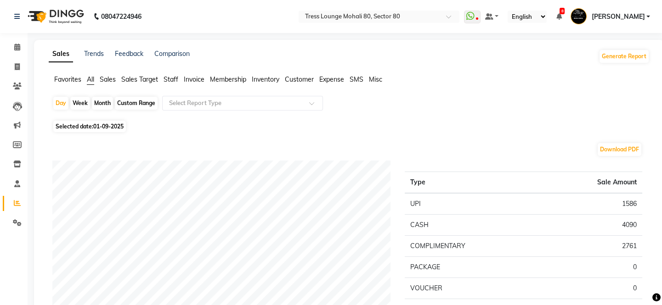
click at [172, 80] on span "Staff" at bounding box center [170, 79] width 15 height 8
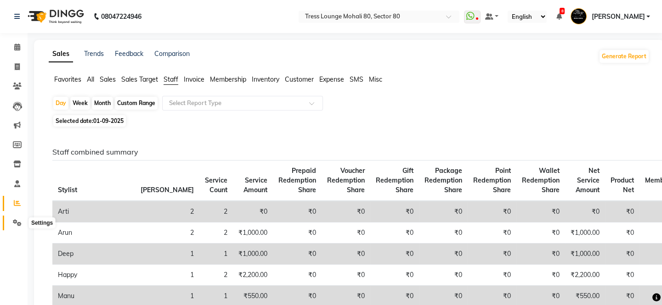
click at [16, 224] on icon at bounding box center [17, 222] width 9 height 7
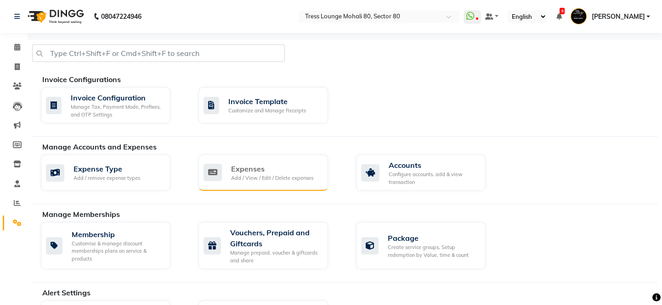
click at [280, 174] on div "Add / View / Edit / Delete expenses" at bounding box center [272, 178] width 82 height 8
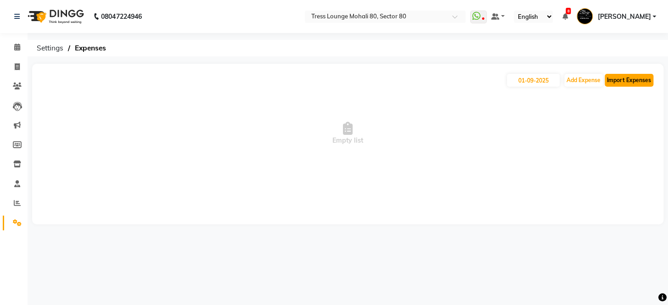
click at [628, 76] on button "Import Expenses" at bounding box center [629, 80] width 49 height 13
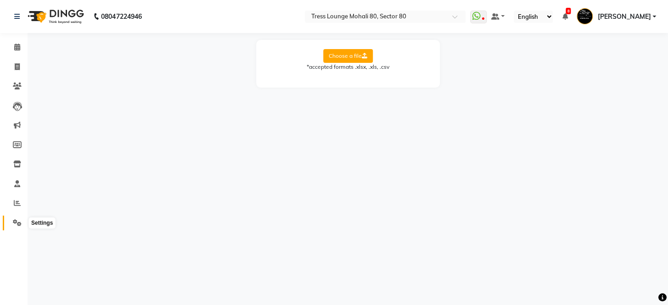
click at [19, 221] on icon at bounding box center [17, 222] width 9 height 7
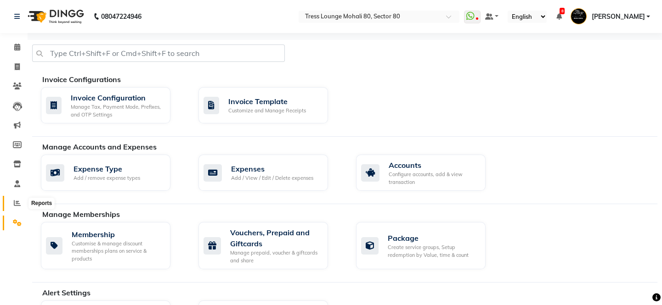
click at [18, 205] on icon at bounding box center [17, 203] width 7 height 7
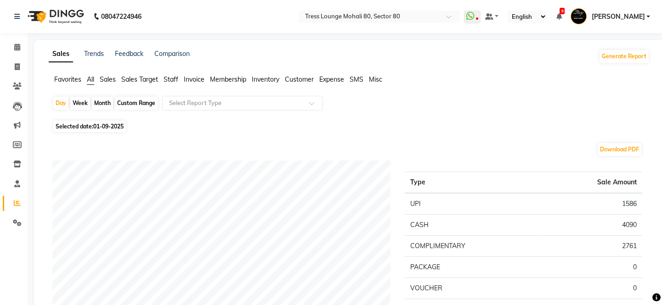
click at [110, 79] on span "Sales" at bounding box center [108, 79] width 16 height 8
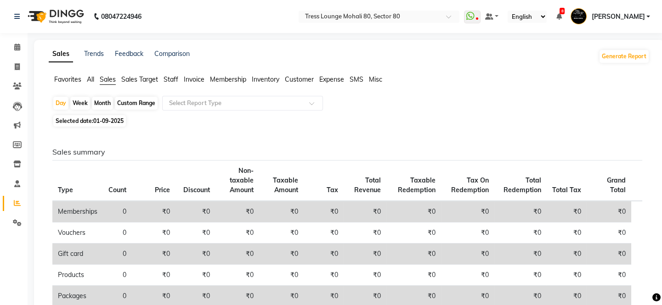
click at [90, 79] on span "All" at bounding box center [90, 79] width 7 height 8
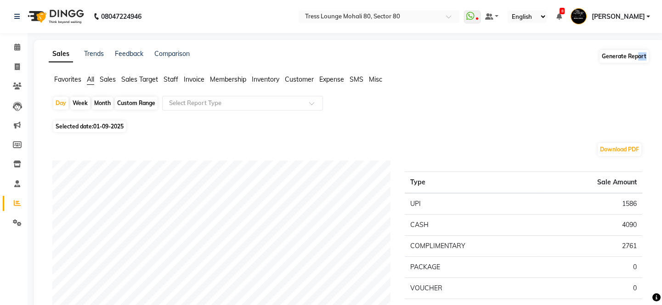
drag, startPoint x: 625, startPoint y: 65, endPoint x: 641, endPoint y: 56, distance: 17.9
click at [641, 56] on button "Generate Report" at bounding box center [623, 56] width 49 height 13
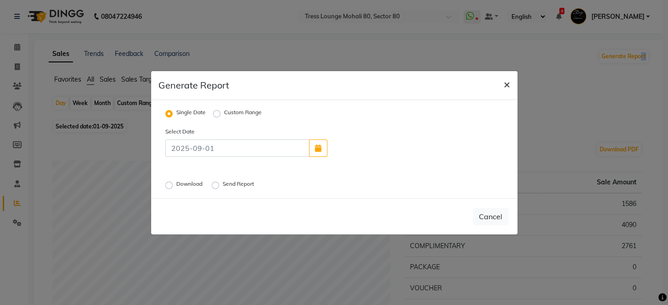
click at [508, 88] on span "×" at bounding box center [507, 84] width 6 height 14
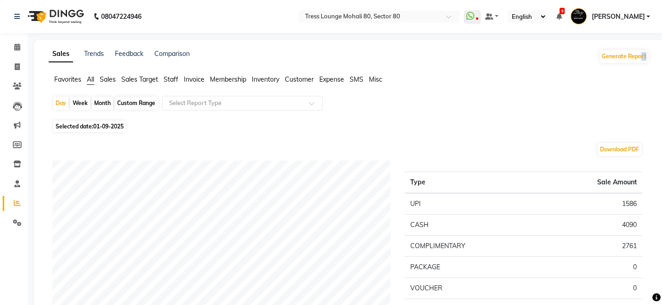
click at [171, 81] on span "Staff" at bounding box center [170, 79] width 15 height 8
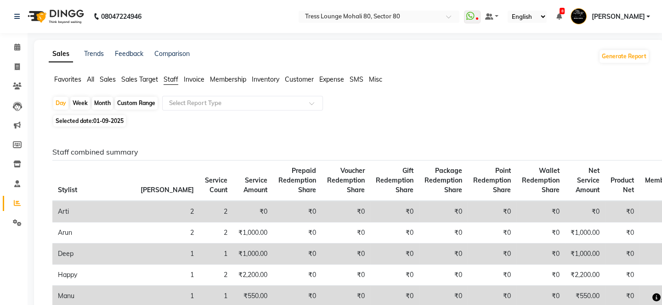
click at [138, 79] on span "Sales Target" at bounding box center [139, 79] width 37 height 8
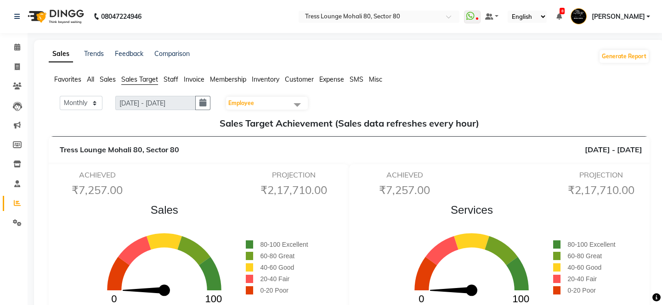
click at [112, 79] on span "Sales" at bounding box center [108, 79] width 16 height 8
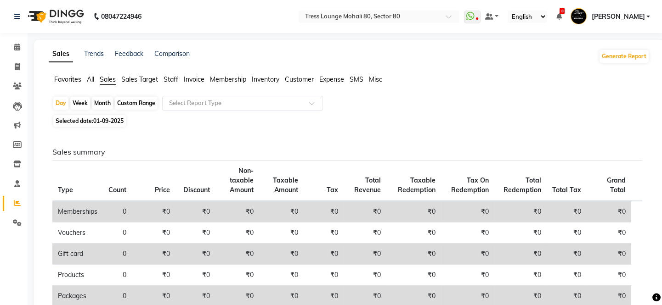
click at [87, 75] on span "All" at bounding box center [90, 79] width 7 height 8
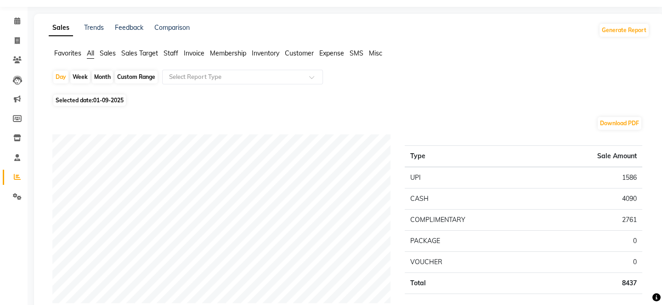
scroll to position [28, 0]
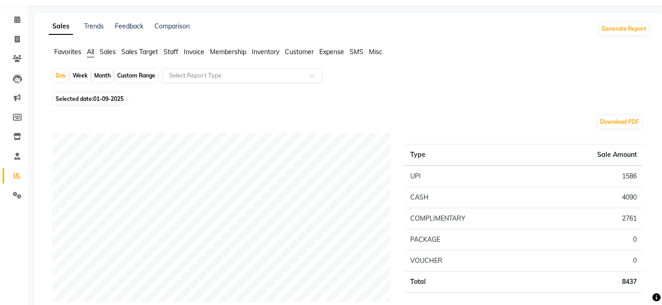
click at [281, 75] on input "text" at bounding box center [233, 75] width 132 height 9
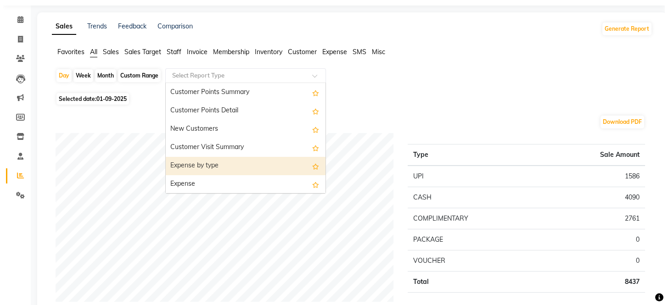
scroll to position [0, 0]
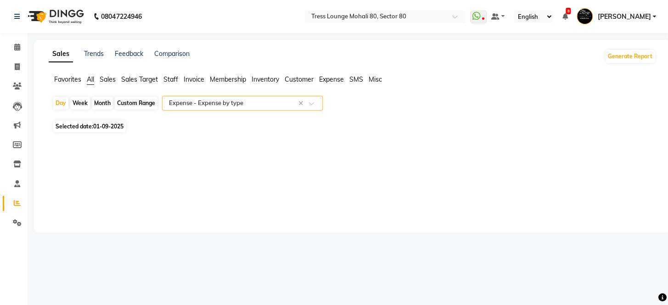
click at [251, 107] on input "text" at bounding box center [233, 103] width 132 height 9
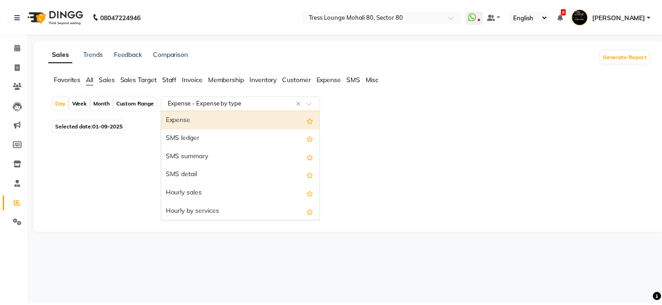
scroll to position [1542, 0]
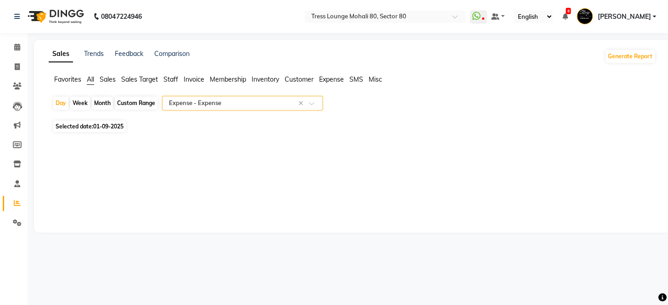
click at [140, 99] on div "Custom Range" at bounding box center [136, 103] width 43 height 13
select select "9"
select select "2025"
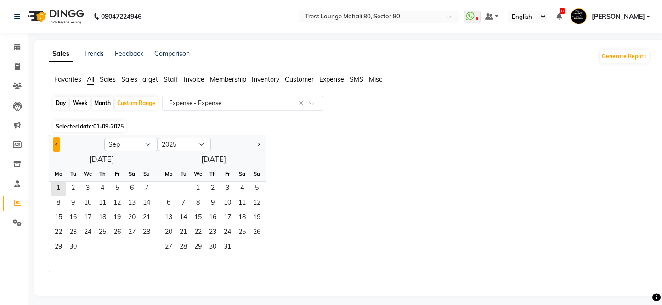
click at [59, 144] on button "Previous month" at bounding box center [56, 144] width 7 height 15
select select "8"
click at [117, 187] on span "1" at bounding box center [117, 189] width 15 height 15
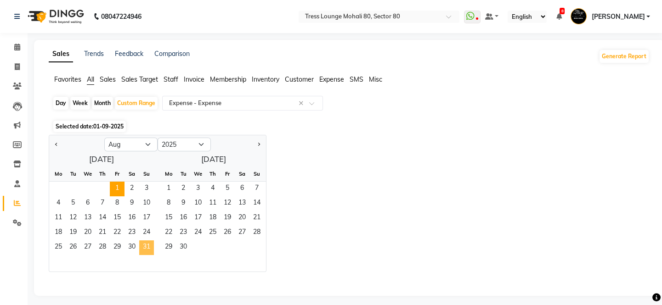
click at [152, 246] on span "31" at bounding box center [146, 248] width 15 height 15
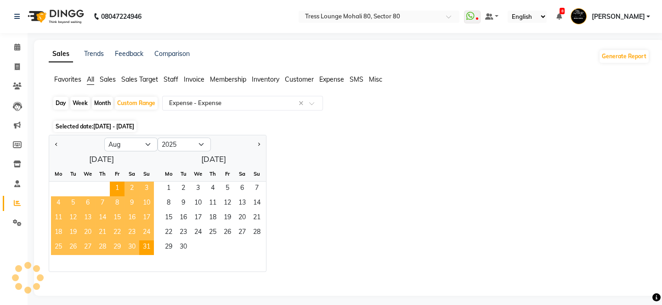
select select "full_report"
select select "csv"
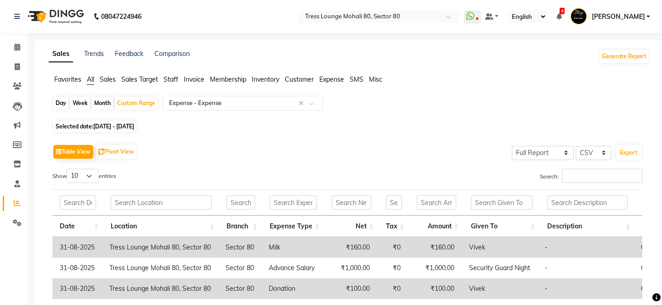
scroll to position [7, 0]
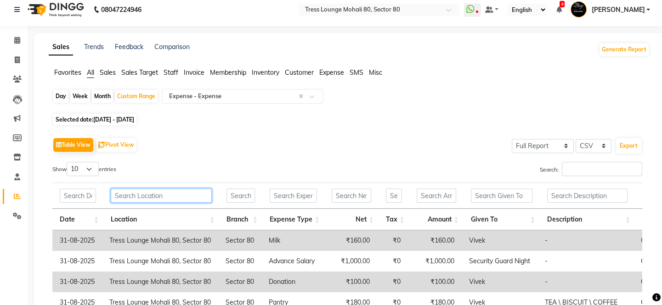
click at [158, 195] on input "text" at bounding box center [161, 196] width 101 height 14
click at [335, 73] on span "Expense" at bounding box center [331, 72] width 25 height 8
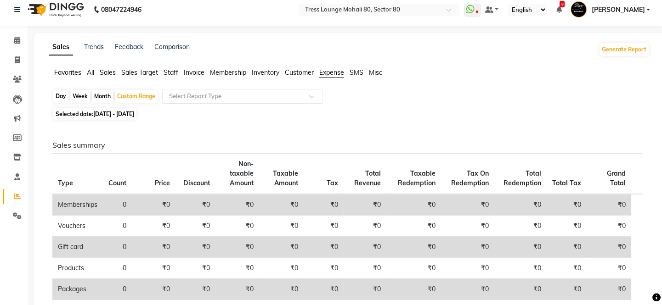
click at [206, 98] on input "text" at bounding box center [233, 96] width 132 height 9
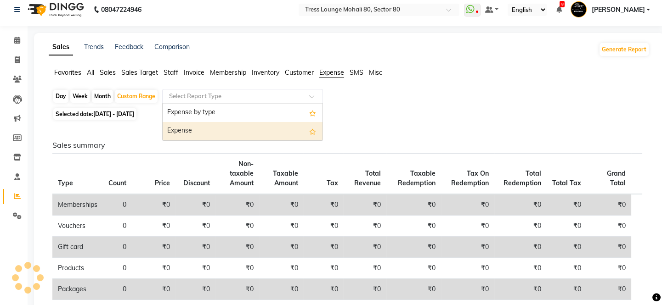
scroll to position [0, 0]
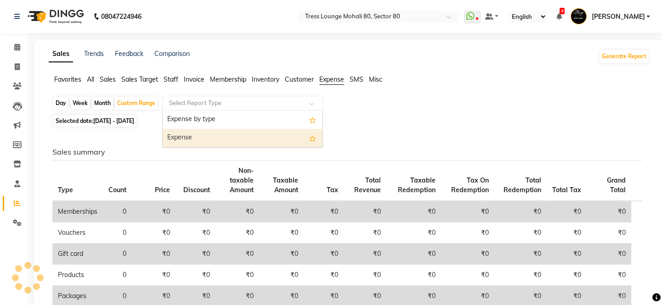
select select "full_report"
select select "csv"
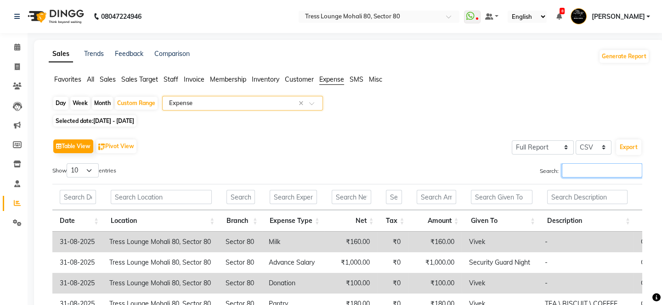
click at [586, 168] on input "Search:" at bounding box center [602, 170] width 80 height 14
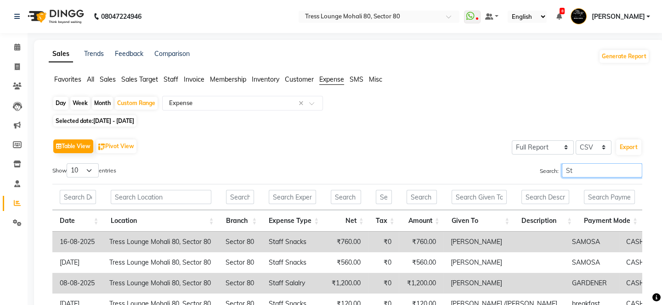
type input "S"
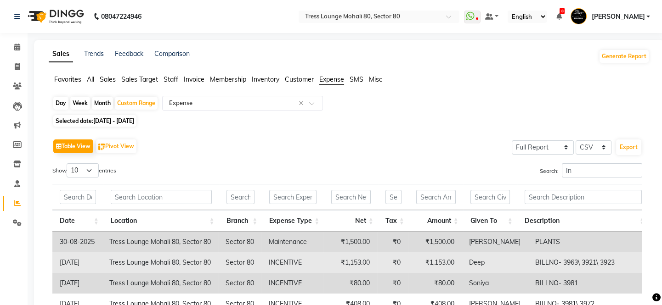
click at [291, 264] on td "INCENTIVE" at bounding box center [292, 263] width 62 height 21
copy td "INCENTIVE"
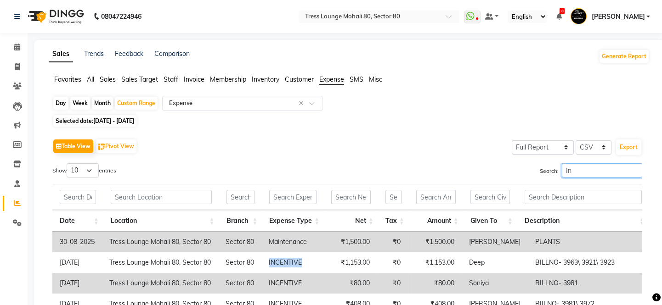
click at [582, 167] on input "In" at bounding box center [602, 170] width 80 height 14
type input "I"
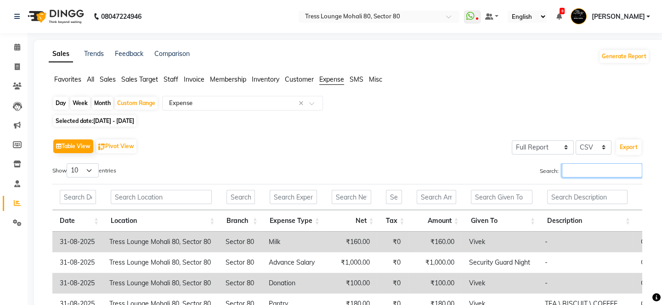
paste input "INCENTIVE"
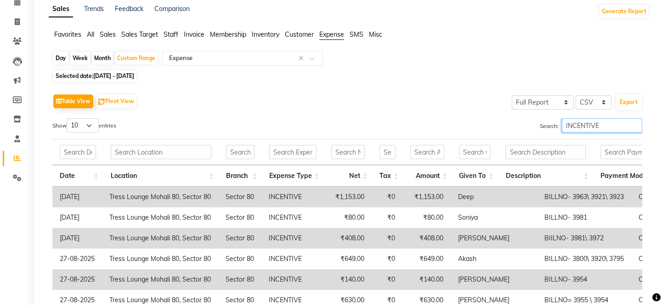
scroll to position [62, 0]
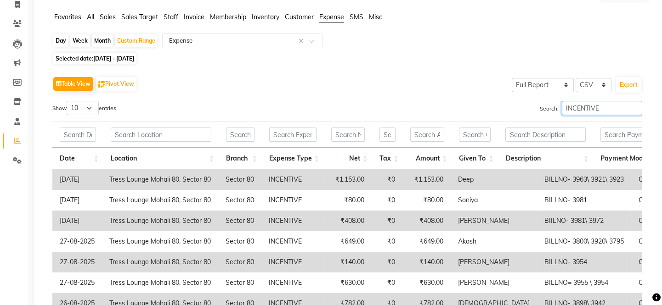
type input "INCENTIVE"
click at [92, 105] on select "10 25 50 100" at bounding box center [83, 108] width 32 height 14
select select "100"
click at [68, 101] on select "10 25 50 100" at bounding box center [83, 108] width 32 height 14
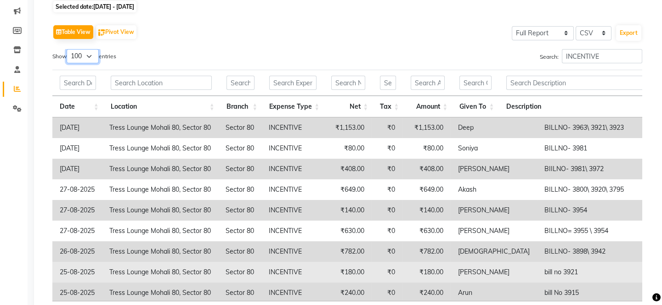
scroll to position [98, 0]
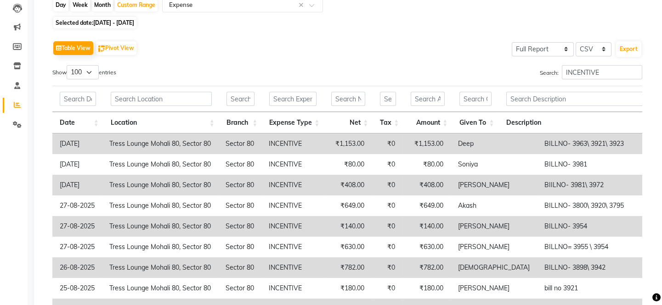
click at [487, 123] on th "Given To" at bounding box center [475, 123] width 46 height 22
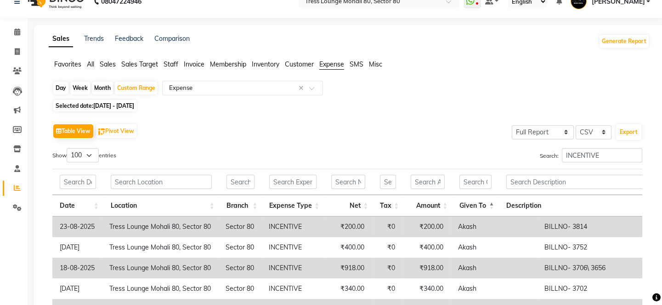
scroll to position [0, 0]
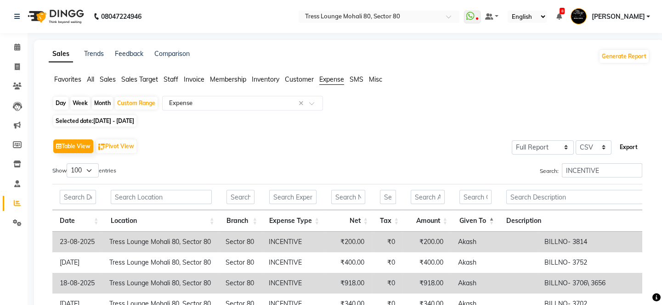
click at [633, 147] on button "Export" at bounding box center [628, 148] width 25 height 16
click at [557, 142] on select "Select Full Report Filtered Report" at bounding box center [542, 147] width 62 height 14
select select "filtered_report"
click at [512, 140] on select "Select Full Report Filtered Report" at bounding box center [542, 147] width 62 height 14
click at [630, 146] on button "Export" at bounding box center [628, 148] width 25 height 16
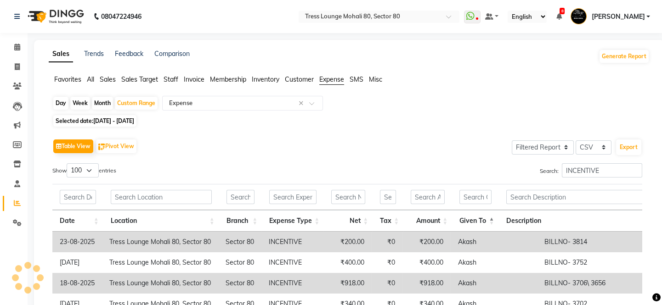
click at [542, 262] on td "BILLNO- 3752" at bounding box center [658, 263] width 242 height 21
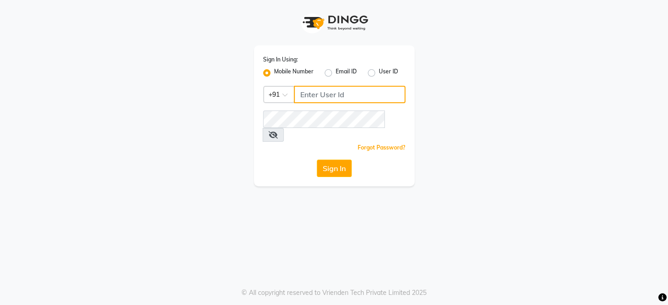
click at [332, 90] on input "Username" at bounding box center [350, 94] width 112 height 17
type input "8351088026"
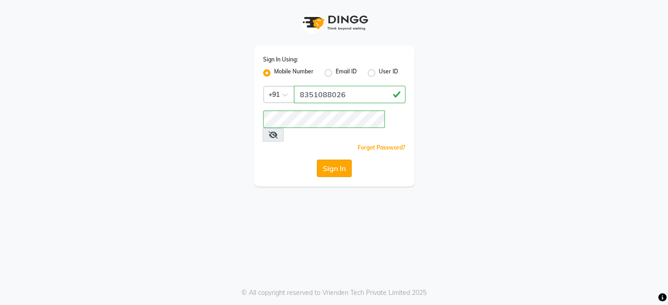
click at [345, 160] on button "Sign In" at bounding box center [334, 168] width 35 height 17
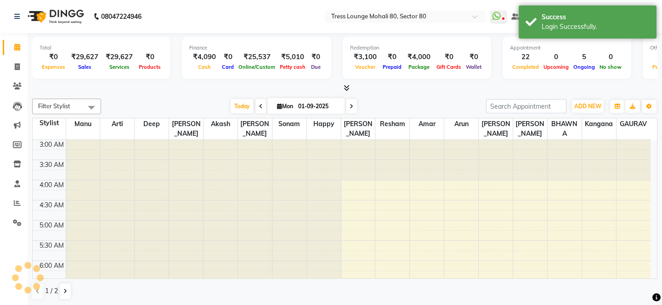
select select "en"
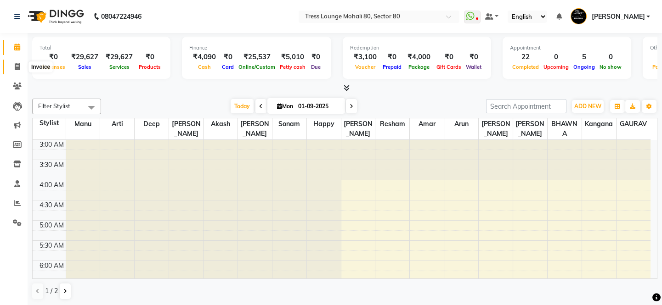
click at [19, 65] on icon at bounding box center [17, 66] width 5 height 7
select select "service"
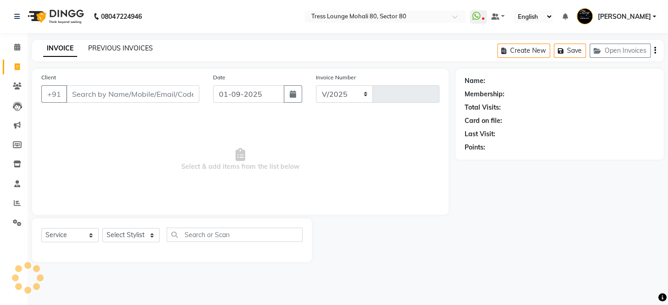
select select "4973"
type input "4112"
click at [132, 47] on link "PREVIOUS INVOICES" at bounding box center [120, 48] width 65 height 8
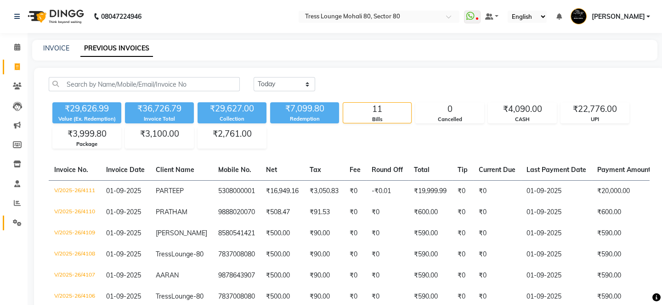
click at [16, 225] on icon at bounding box center [17, 222] width 9 height 7
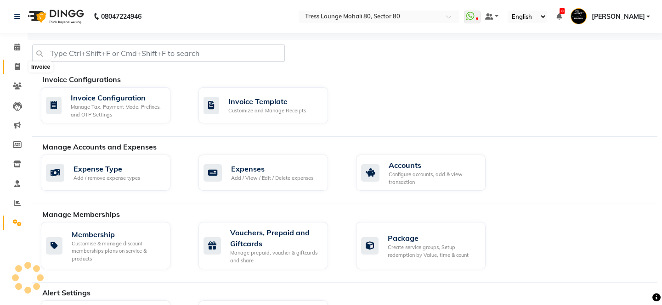
click at [13, 69] on span at bounding box center [17, 67] width 16 height 11
select select "service"
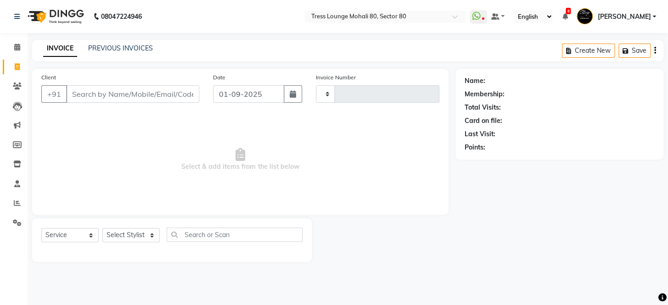
type input "4112"
select select "4973"
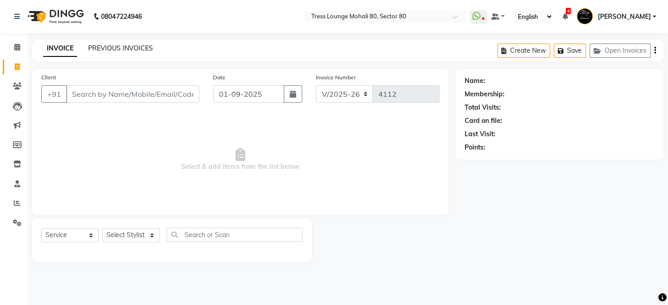
click at [114, 51] on link "PREVIOUS INVOICES" at bounding box center [120, 48] width 65 height 8
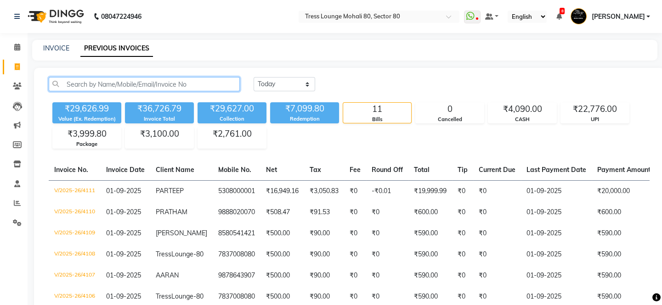
click at [130, 89] on input "text" at bounding box center [144, 84] width 191 height 14
click at [148, 84] on input "text" at bounding box center [144, 84] width 191 height 14
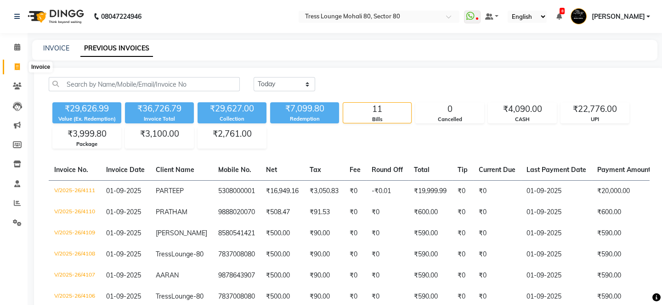
click at [22, 72] on span at bounding box center [17, 67] width 16 height 11
select select "service"
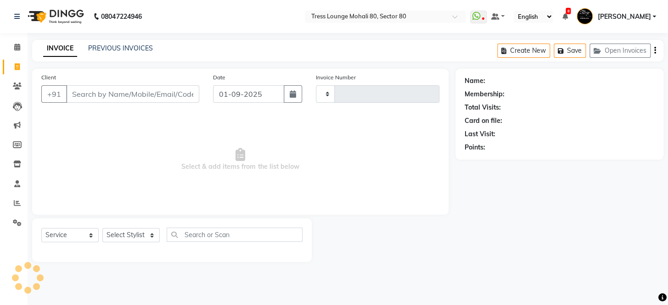
type input "4112"
select select "4973"
drag, startPoint x: 114, startPoint y: 56, endPoint x: 128, endPoint y: 50, distance: 14.6
click at [128, 50] on div "INVOICE PREVIOUS INVOICES Create New Save Open Invoices" at bounding box center [347, 51] width 631 height 22
click at [128, 50] on link "PREVIOUS INVOICES" at bounding box center [120, 48] width 65 height 8
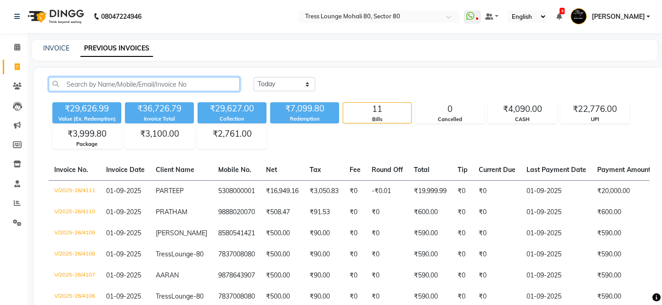
click at [119, 81] on input "text" at bounding box center [144, 84] width 191 height 14
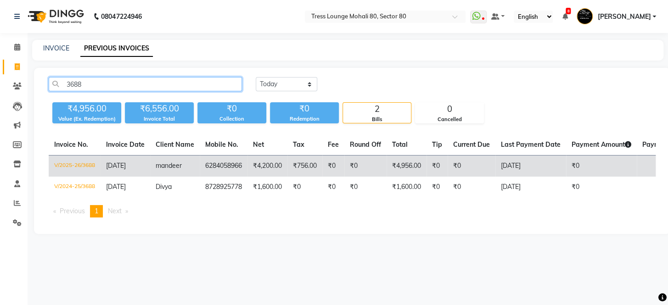
type input "3688"
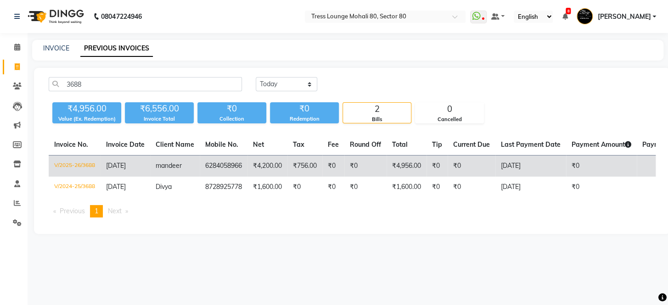
click at [317, 172] on td "₹756.00" at bounding box center [304, 167] width 35 height 22
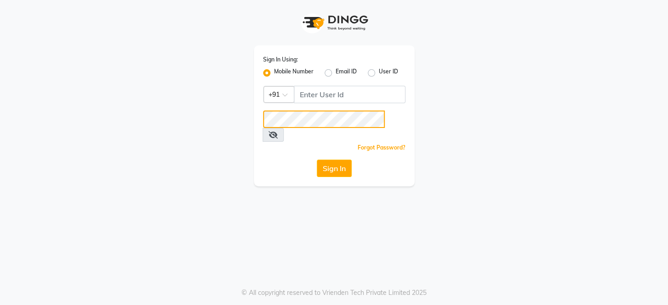
click at [351, 99] on div "Sign In Using: Mobile Number Email ID User ID Country Code × +91 Remember me Fo…" at bounding box center [334, 115] width 161 height 141
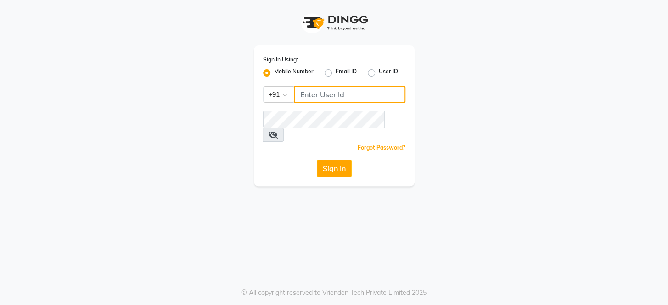
click at [351, 99] on input "Username" at bounding box center [350, 94] width 112 height 17
type input "8351088026"
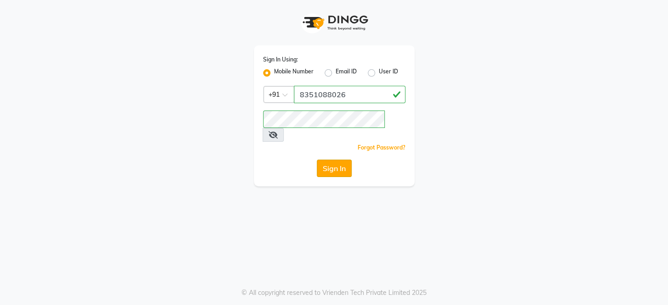
click at [331, 160] on button "Sign In" at bounding box center [334, 168] width 35 height 17
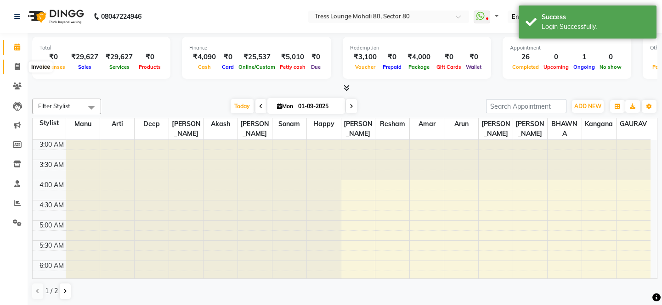
click at [18, 66] on icon at bounding box center [17, 66] width 5 height 7
select select "service"
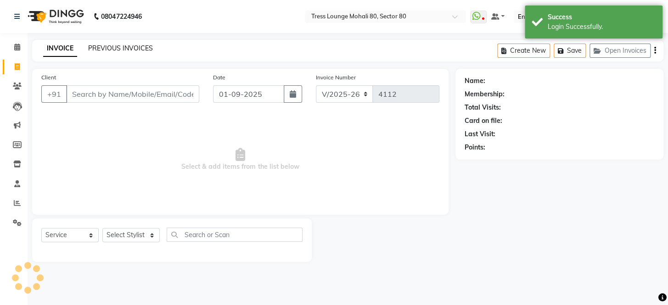
click at [120, 50] on link "PREVIOUS INVOICES" at bounding box center [120, 48] width 65 height 8
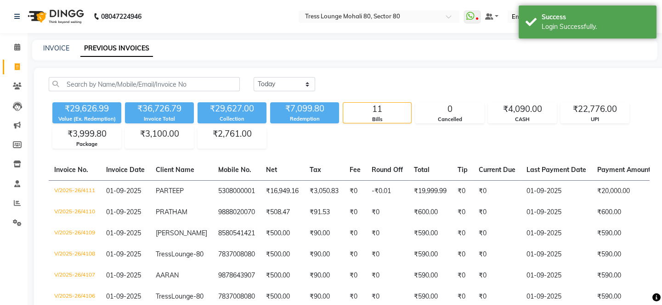
click at [127, 47] on link "PREVIOUS INVOICES" at bounding box center [116, 48] width 73 height 17
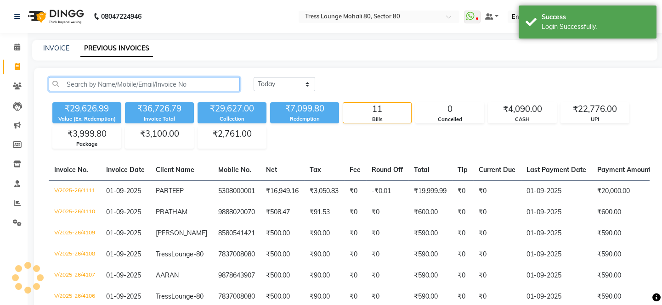
click at [103, 89] on input "text" at bounding box center [144, 84] width 191 height 14
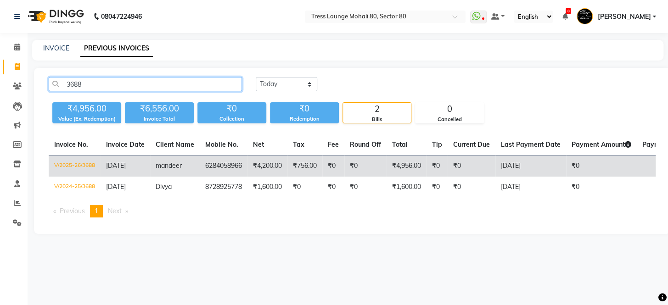
type input "3688"
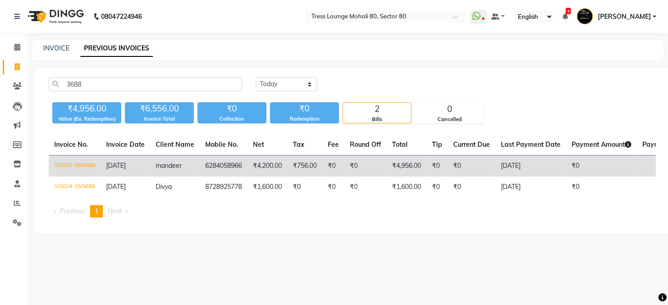
click at [167, 164] on span "mandeer" at bounding box center [169, 166] width 26 height 8
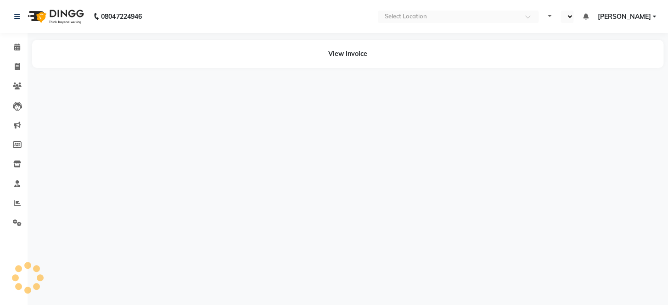
select select "en"
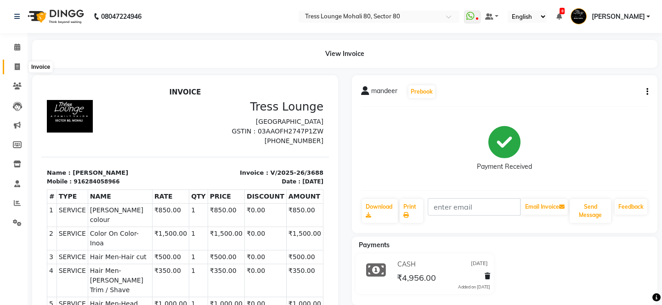
click at [14, 62] on span at bounding box center [17, 67] width 16 height 11
select select "service"
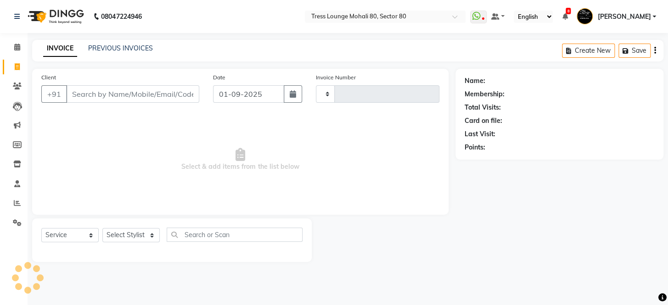
type input "4112"
select select "4973"
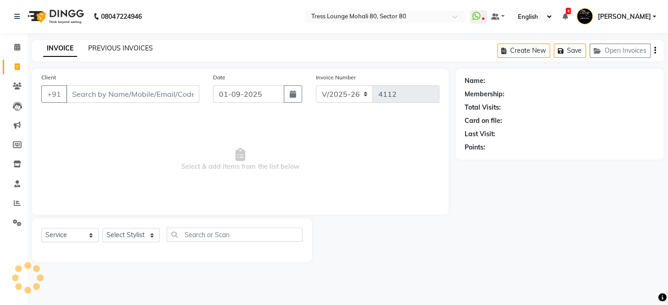
click at [125, 49] on link "PREVIOUS INVOICES" at bounding box center [120, 48] width 65 height 8
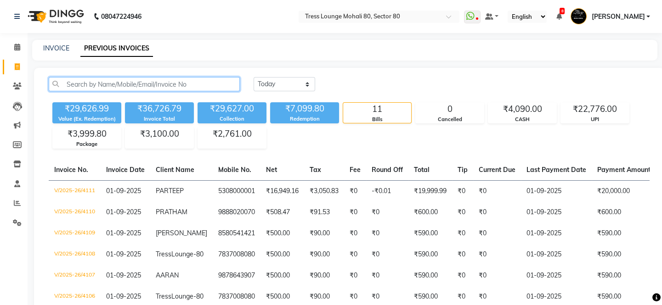
click at [149, 83] on input "text" at bounding box center [144, 84] width 191 height 14
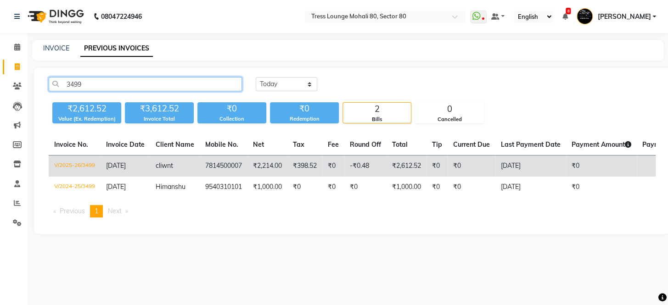
type input "3499"
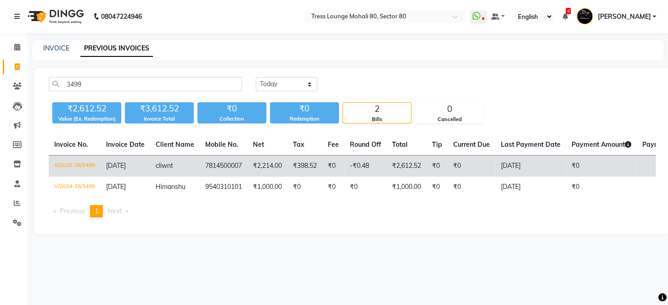
click at [126, 166] on span "[DATE]" at bounding box center [116, 166] width 20 height 8
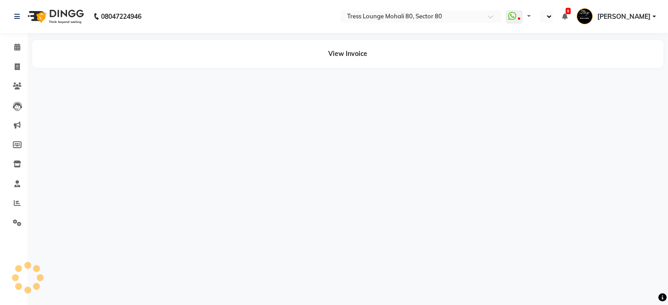
select select "en"
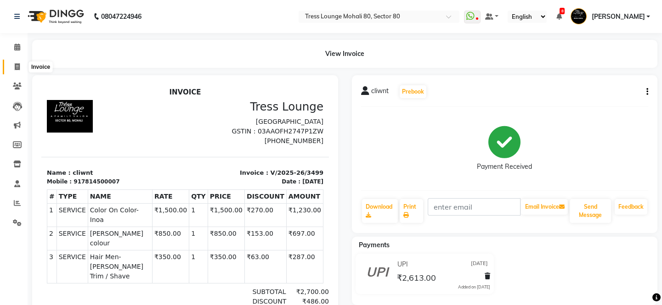
click at [20, 62] on span at bounding box center [17, 67] width 16 height 11
select select "service"
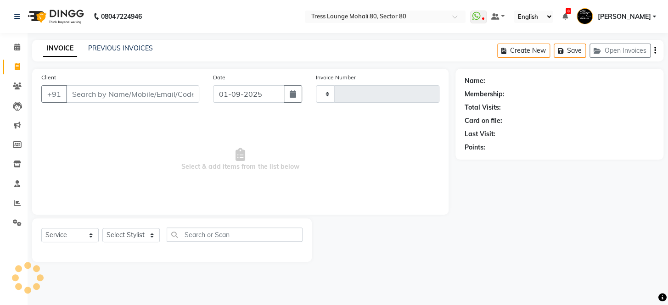
type input "4112"
select select "4973"
click at [140, 46] on link "PREVIOUS INVOICES" at bounding box center [120, 48] width 65 height 8
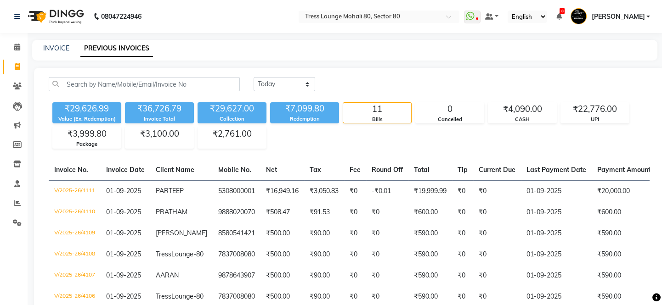
drag, startPoint x: 117, startPoint y: 91, endPoint x: 136, endPoint y: 86, distance: 20.1
click at [136, 86] on div "[DATE] [DATE] Custom Range" at bounding box center [349, 88] width 614 height 22
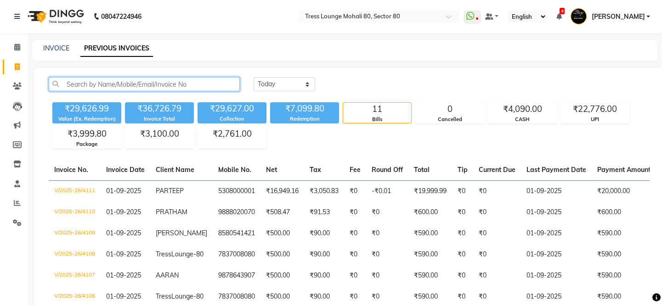
click at [136, 86] on input "text" at bounding box center [144, 84] width 191 height 14
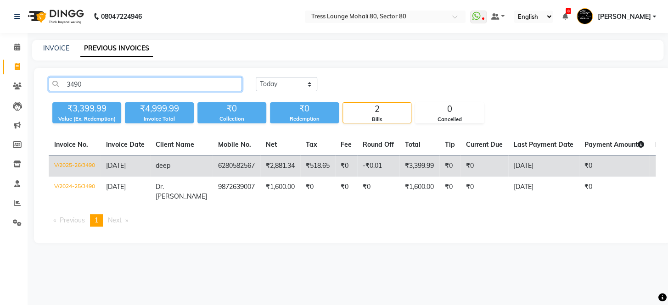
type input "3490"
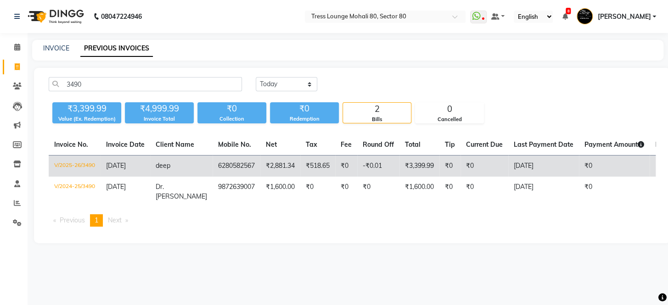
click at [214, 163] on td "6280582567" at bounding box center [237, 167] width 48 height 22
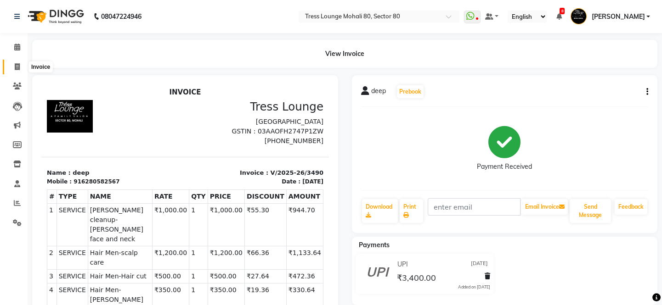
click at [15, 63] on icon at bounding box center [17, 66] width 5 height 7
select select "service"
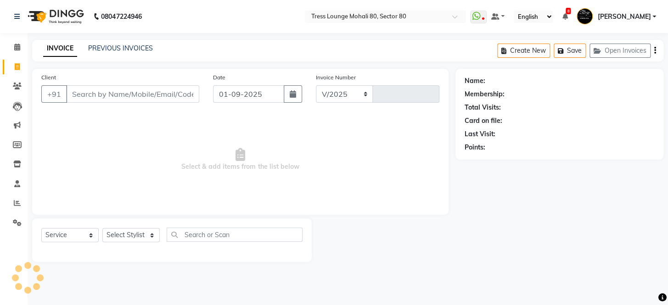
select select "4973"
type input "4112"
click at [126, 44] on link "PREVIOUS INVOICES" at bounding box center [120, 48] width 65 height 8
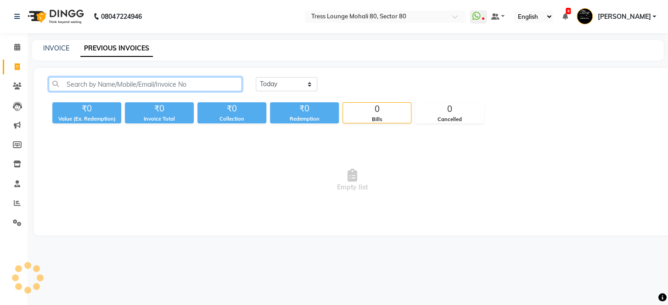
click at [135, 85] on input "text" at bounding box center [145, 84] width 193 height 14
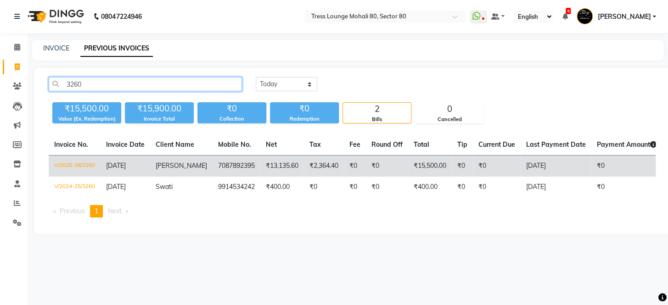
type input "3260"
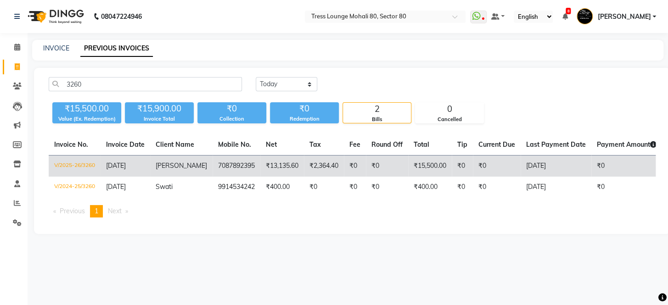
click at [371, 160] on td "₹0" at bounding box center [387, 167] width 42 height 22
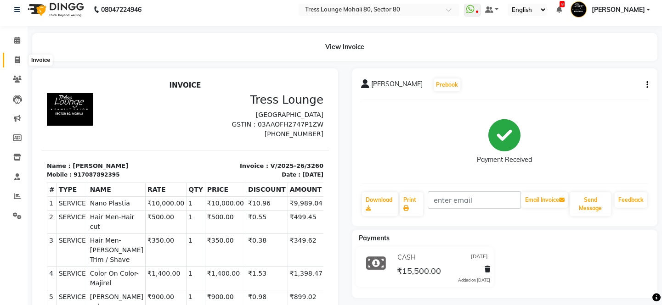
click at [22, 58] on span at bounding box center [17, 60] width 16 height 11
select select "service"
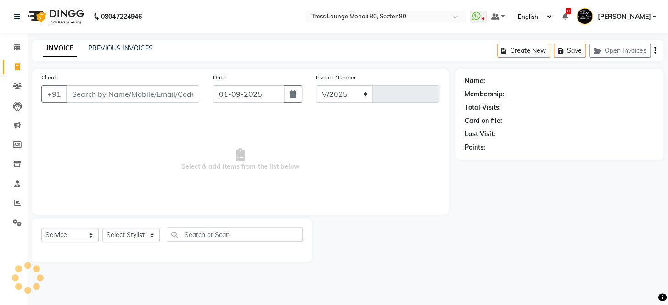
select select "4973"
type input "4112"
drag, startPoint x: 120, startPoint y: 52, endPoint x: 129, endPoint y: 49, distance: 10.3
click at [129, 49] on div "PREVIOUS INVOICES" at bounding box center [120, 49] width 65 height 10
click at [129, 49] on link "PREVIOUS INVOICES" at bounding box center [120, 48] width 65 height 8
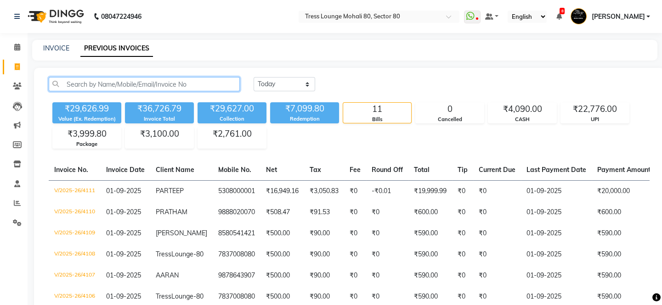
click at [114, 79] on input "text" at bounding box center [144, 84] width 191 height 14
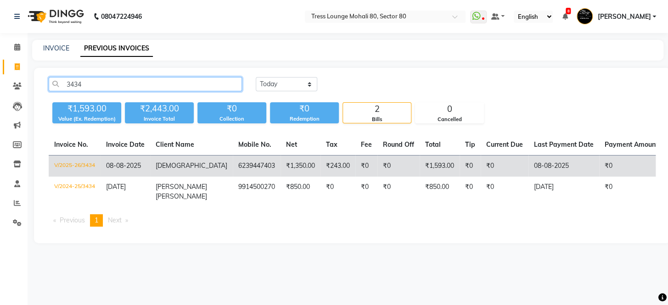
type input "3434"
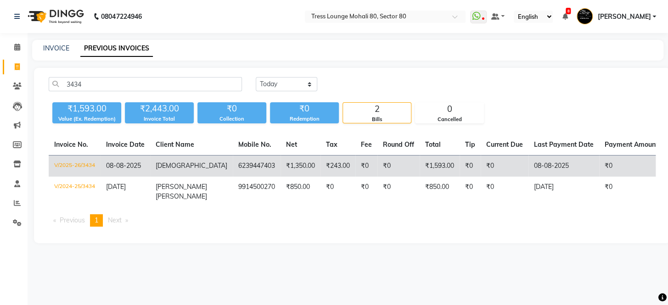
click at [420, 167] on td "₹1,593.00" at bounding box center [440, 167] width 40 height 22
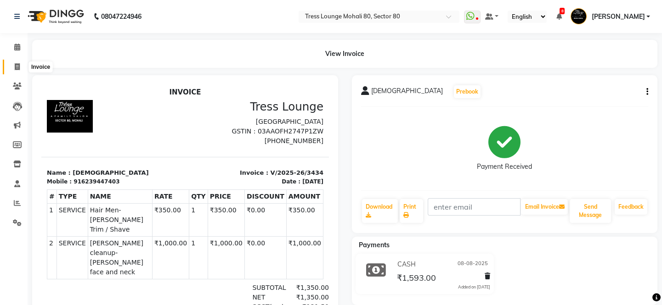
click at [18, 69] on icon at bounding box center [17, 66] width 5 height 7
select select "service"
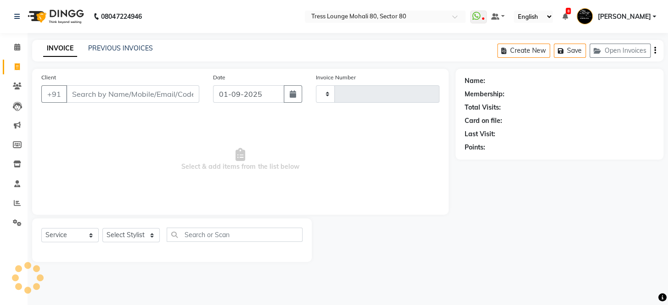
type input "4112"
select select "4973"
click at [142, 47] on link "PREVIOUS INVOICES" at bounding box center [120, 48] width 65 height 8
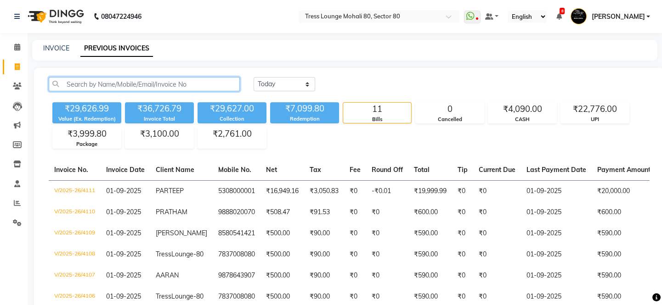
click at [140, 85] on input "text" at bounding box center [144, 84] width 191 height 14
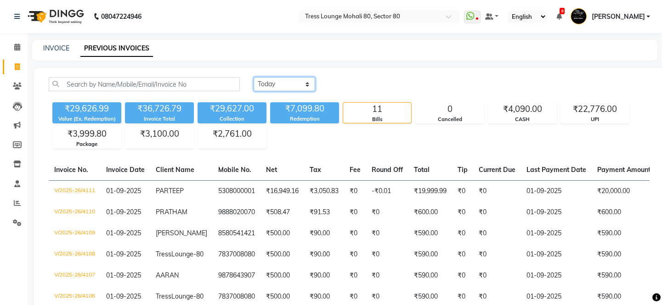
click at [285, 85] on select "[DATE] [DATE] Custom Range" at bounding box center [284, 84] width 62 height 14
select select "range"
click at [253, 77] on select "Today Yesterday Custom Range" at bounding box center [284, 84] width 62 height 14
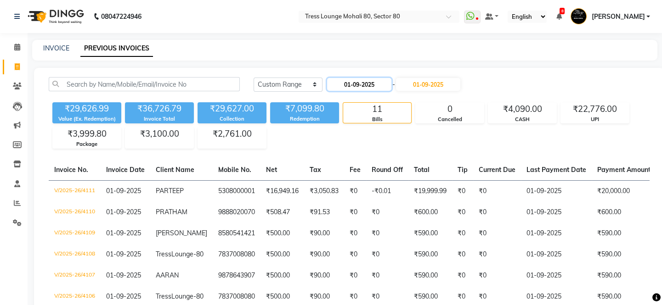
click at [351, 85] on input "01-09-2025" at bounding box center [359, 84] width 64 height 13
select select "9"
select select "2025"
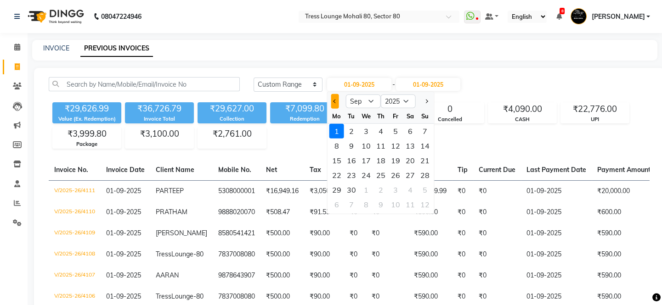
click at [337, 103] on button "Previous month" at bounding box center [335, 101] width 8 height 15
select select "8"
click at [394, 129] on div "1" at bounding box center [395, 131] width 15 height 15
type input "01-08-2025"
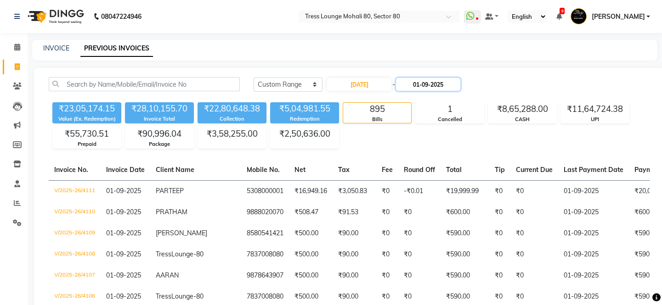
click at [435, 86] on input "01-09-2025" at bounding box center [428, 84] width 64 height 13
select select "9"
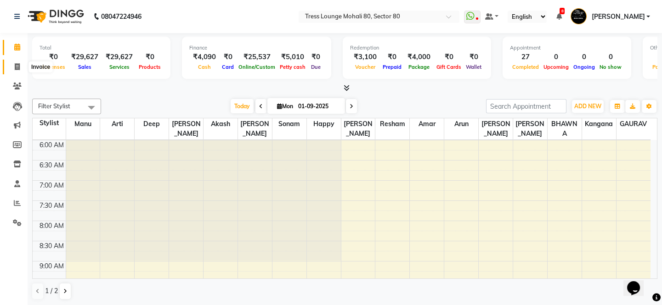
click at [16, 69] on icon at bounding box center [17, 66] width 5 height 7
select select "4973"
select select "service"
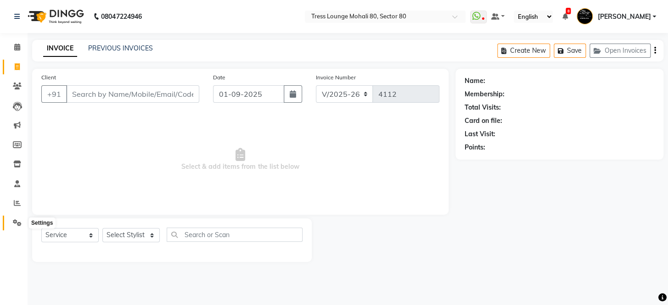
click at [17, 225] on icon at bounding box center [17, 222] width 9 height 7
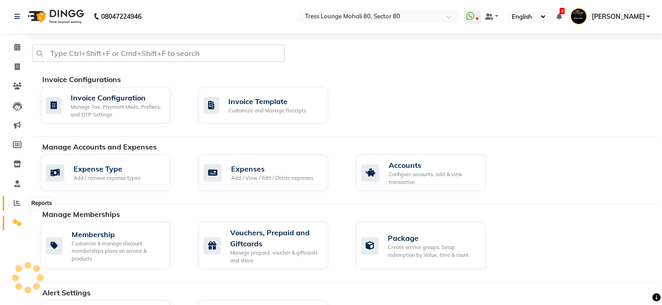
click at [18, 204] on icon at bounding box center [17, 203] width 7 height 7
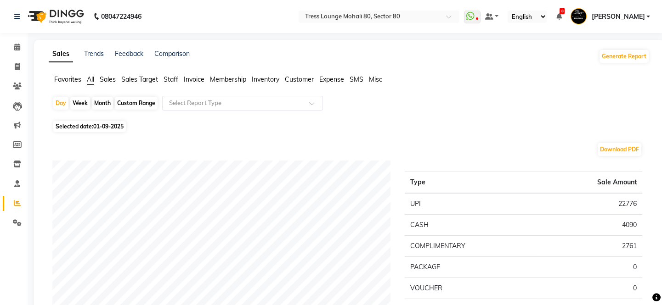
click at [140, 81] on span "Sales Target" at bounding box center [139, 79] width 37 height 8
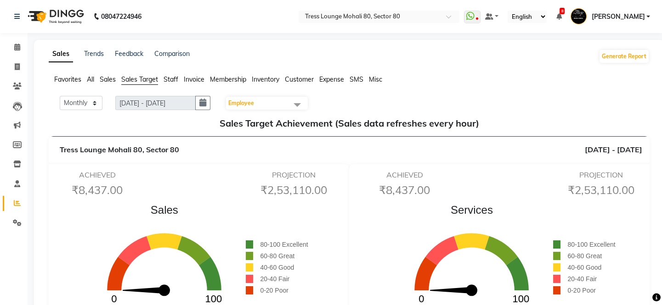
click at [110, 80] on span "Sales" at bounding box center [108, 79] width 16 height 8
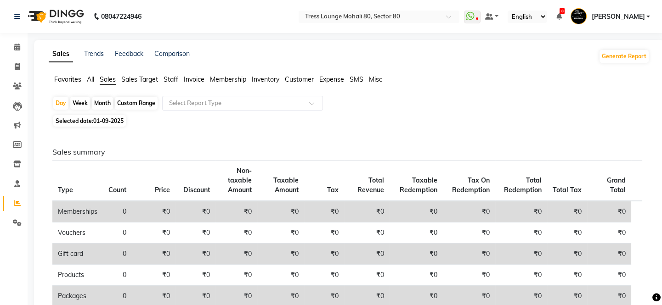
click at [128, 104] on div "Custom Range" at bounding box center [136, 103] width 43 height 13
select select "9"
select select "2025"
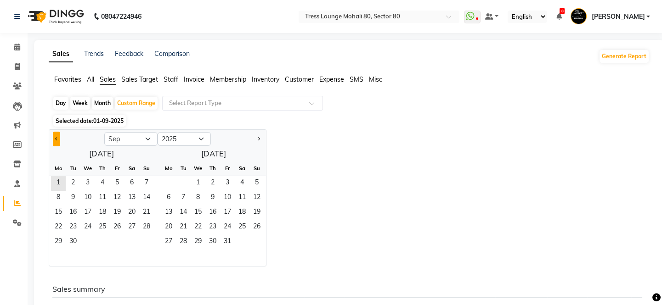
click at [56, 139] on span "Previous month" at bounding box center [56, 138] width 3 height 3
select select "8"
click at [115, 184] on span "1" at bounding box center [117, 183] width 15 height 15
click at [146, 239] on span "31" at bounding box center [146, 242] width 15 height 15
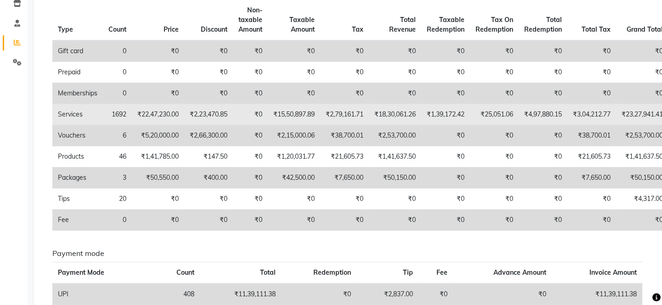
scroll to position [314, 0]
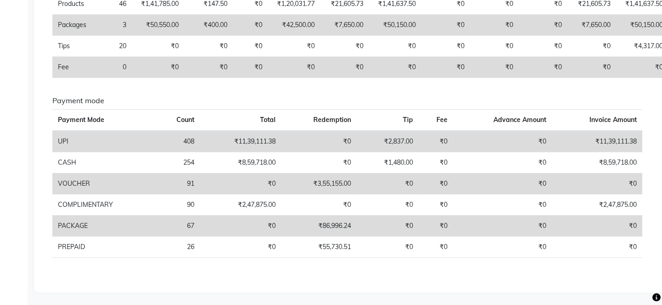
click at [249, 138] on td "₹11,39,111.38" at bounding box center [240, 142] width 81 height 22
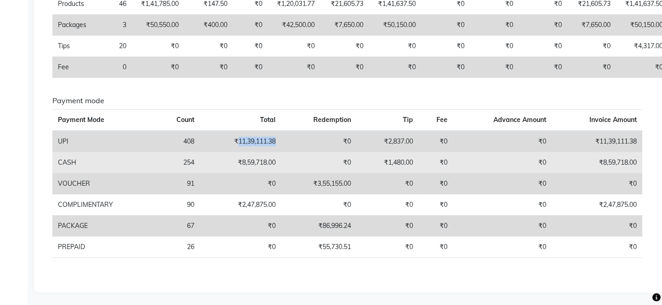
click at [254, 163] on td "₹8,59,718.00" at bounding box center [240, 162] width 81 height 21
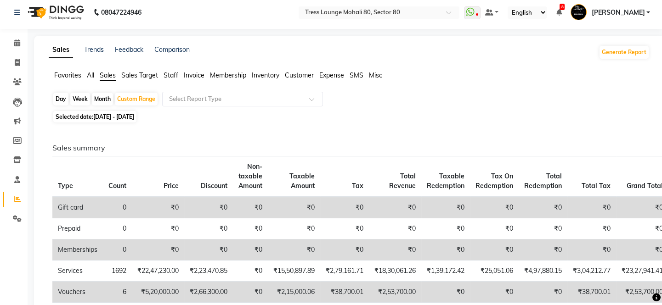
scroll to position [0, 0]
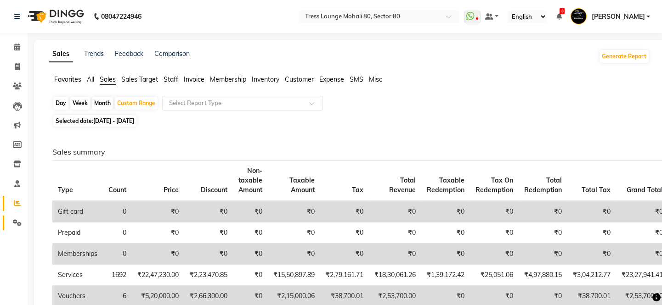
click at [14, 228] on link "Settings" at bounding box center [14, 223] width 22 height 15
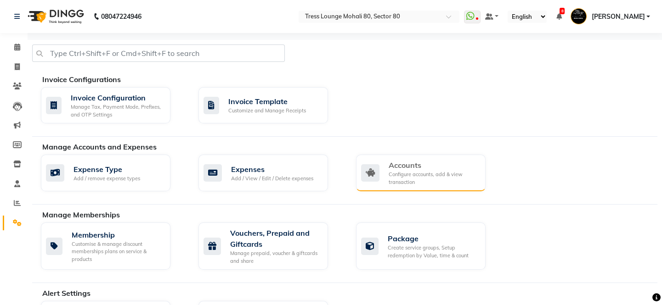
click at [394, 165] on div "Accounts" at bounding box center [433, 165] width 90 height 11
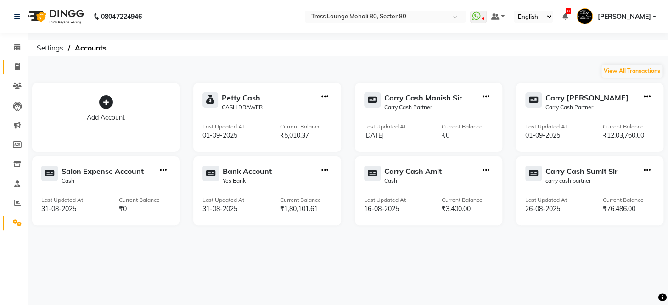
click at [13, 72] on link "Invoice" at bounding box center [14, 67] width 22 height 15
select select "service"
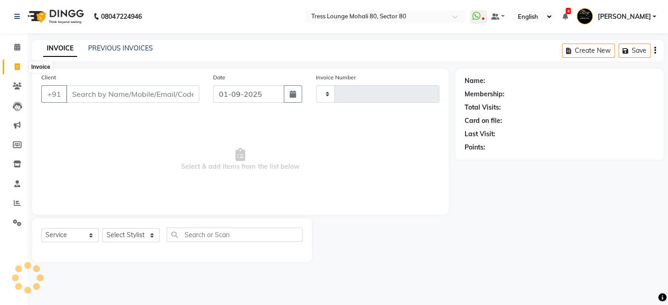
type input "4113"
select select "4973"
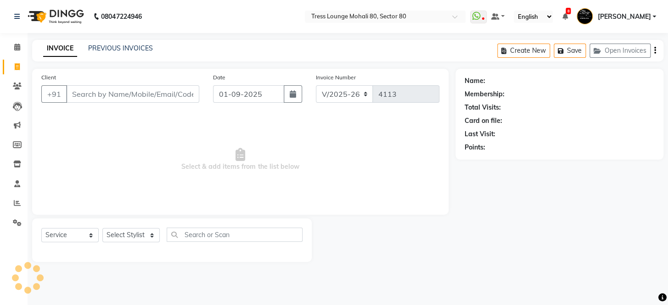
click at [131, 53] on div "INVOICE PREVIOUS INVOICES" at bounding box center [98, 49] width 132 height 11
click at [133, 50] on link "PREVIOUS INVOICES" at bounding box center [120, 48] width 65 height 8
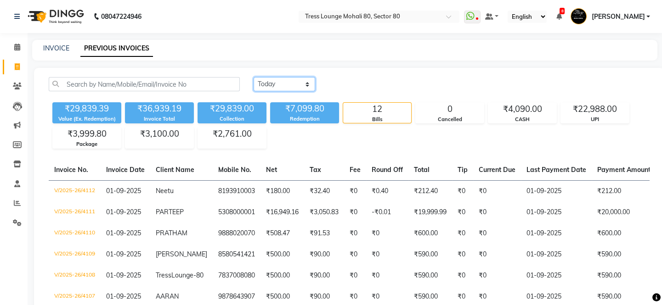
click at [269, 82] on select "Today Yesterday Custom Range" at bounding box center [284, 84] width 62 height 14
select select "yesterday"
click at [253, 77] on select "Today Yesterday Custom Range" at bounding box center [284, 84] width 62 height 14
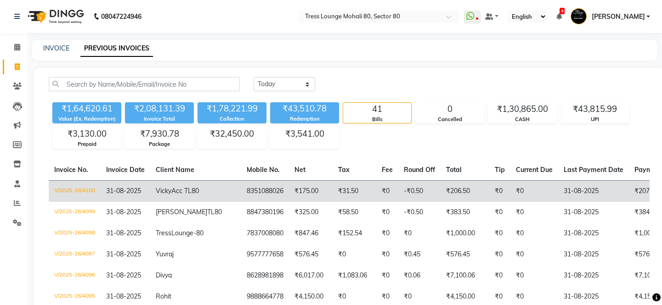
drag, startPoint x: 202, startPoint y: 174, endPoint x: 196, endPoint y: 191, distance: 17.6
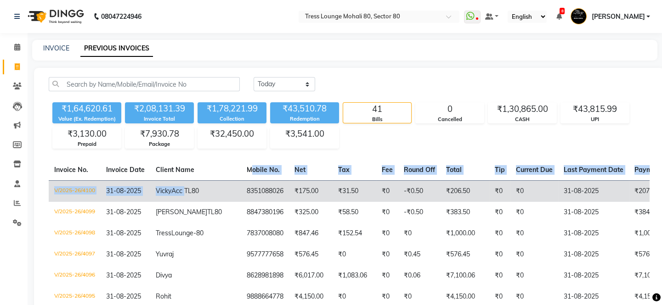
click at [196, 191] on td "Vicky Acc TL80" at bounding box center [195, 191] width 91 height 22
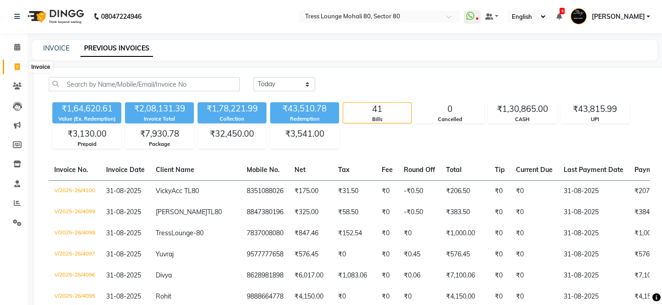
click at [16, 62] on span at bounding box center [17, 67] width 16 height 11
select select "service"
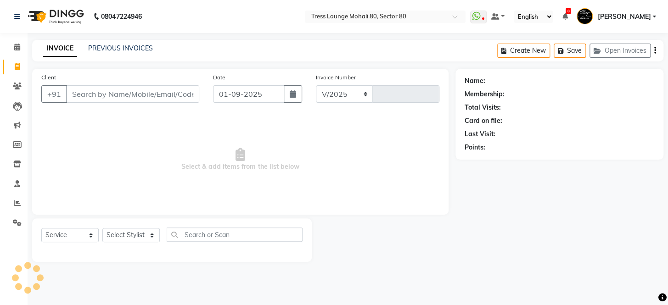
select select "4973"
type input "4113"
click at [124, 46] on link "PREVIOUS INVOICES" at bounding box center [120, 48] width 65 height 8
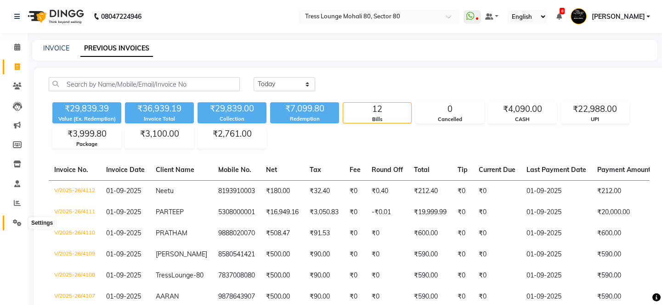
click at [14, 219] on icon at bounding box center [17, 222] width 9 height 7
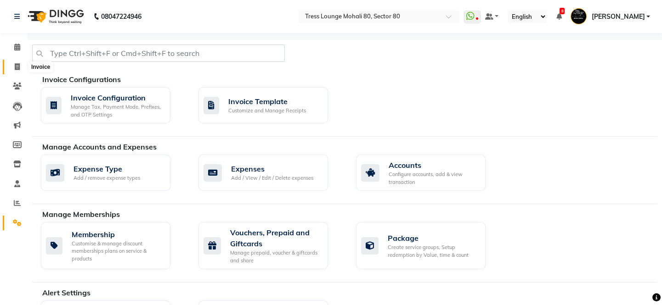
click at [19, 65] on icon at bounding box center [17, 66] width 5 height 7
select select "service"
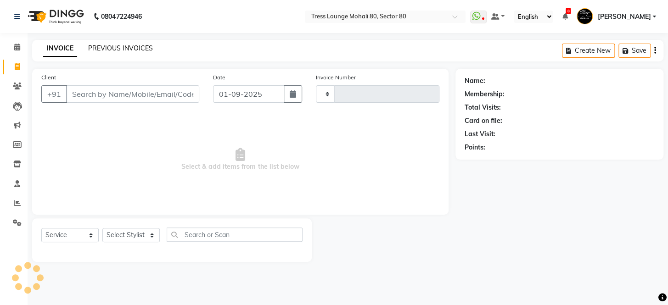
type input "4113"
select select "4973"
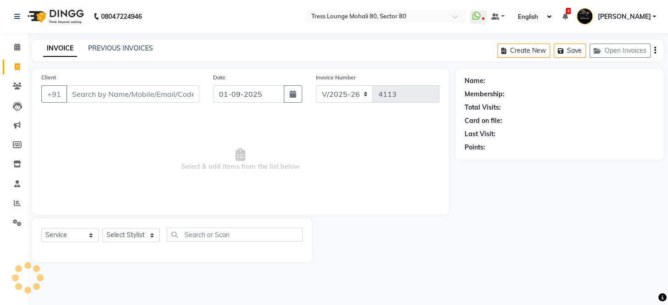
click at [123, 44] on div "PREVIOUS INVOICES" at bounding box center [120, 49] width 65 height 10
click at [137, 46] on link "PREVIOUS INVOICES" at bounding box center [120, 48] width 65 height 8
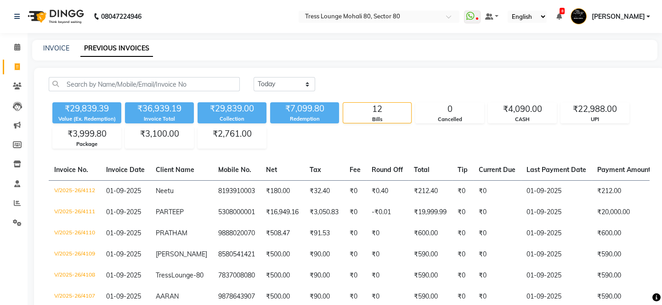
click at [12, 231] on li "Settings" at bounding box center [14, 224] width 28 height 20
click at [23, 224] on span at bounding box center [17, 223] width 16 height 11
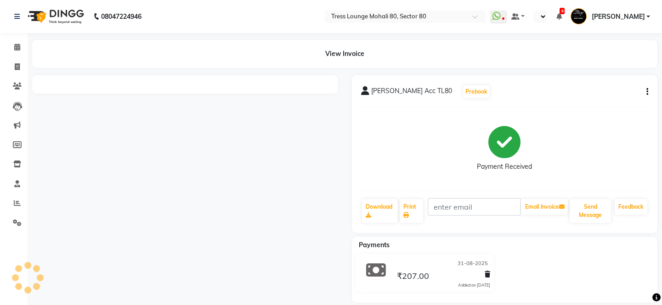
select select "en"
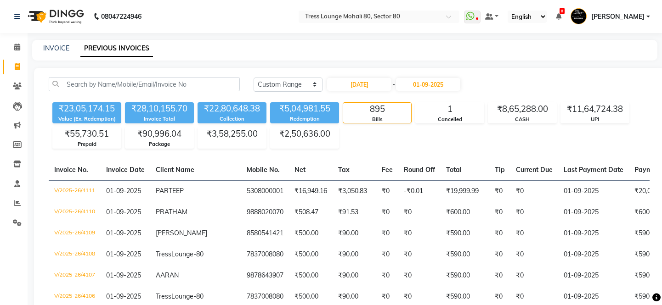
select select "range"
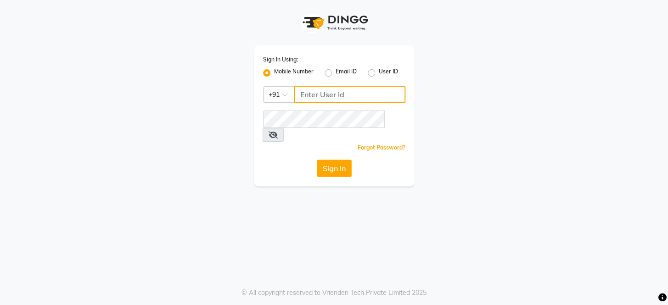
click at [315, 94] on input "Username" at bounding box center [350, 94] width 112 height 17
click at [316, 100] on input "Username" at bounding box center [350, 94] width 112 height 17
click at [449, 40] on div "Sign In Using: Mobile Number Email ID User ID Country Code × +91 Remember me Fo…" at bounding box center [334, 93] width 523 height 186
click at [321, 97] on input "Username" at bounding box center [350, 94] width 112 height 17
click at [312, 101] on input "Username" at bounding box center [350, 94] width 112 height 17
